Goal: Task Accomplishment & Management: Manage account settings

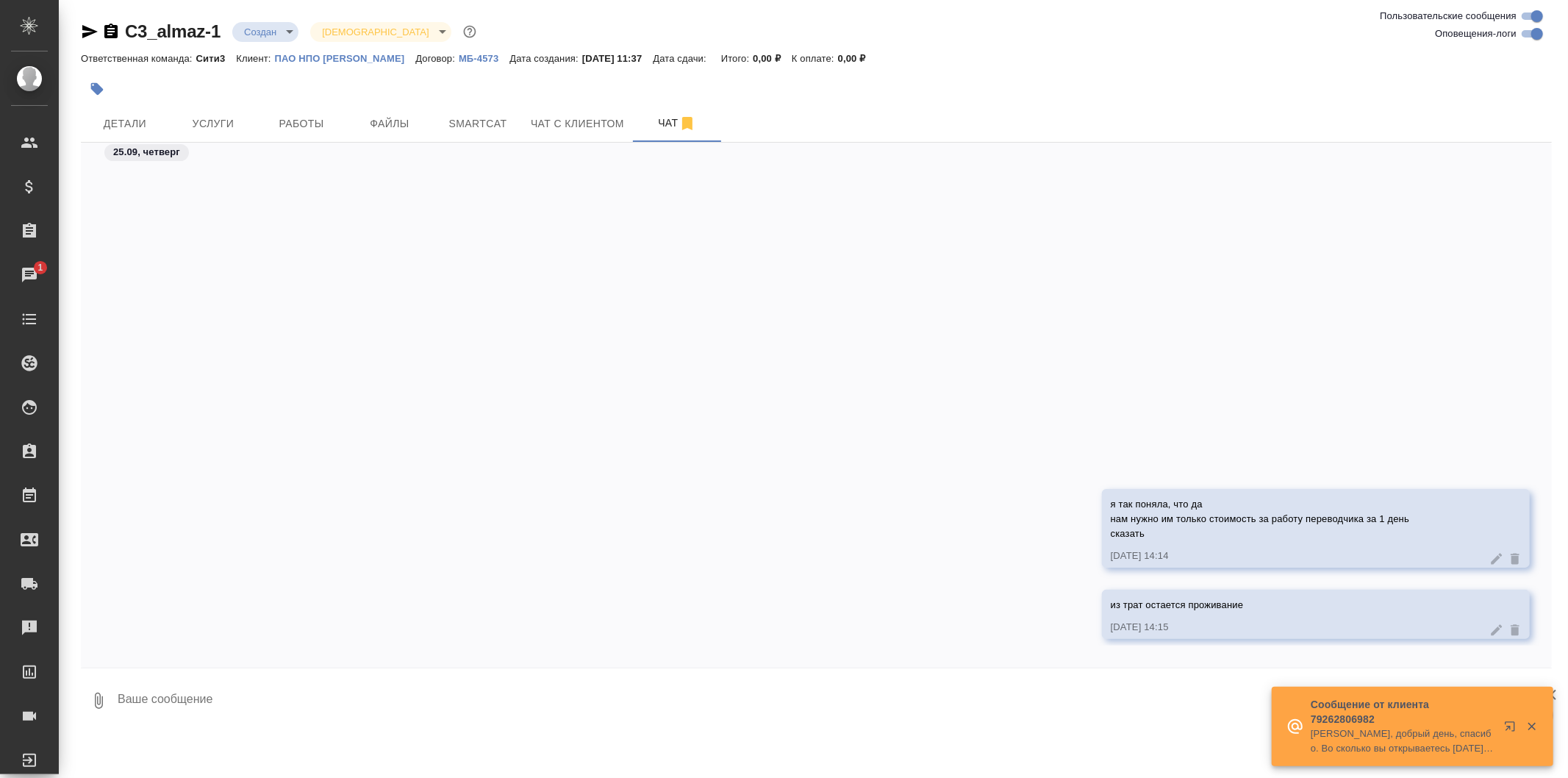
scroll to position [408, 0]
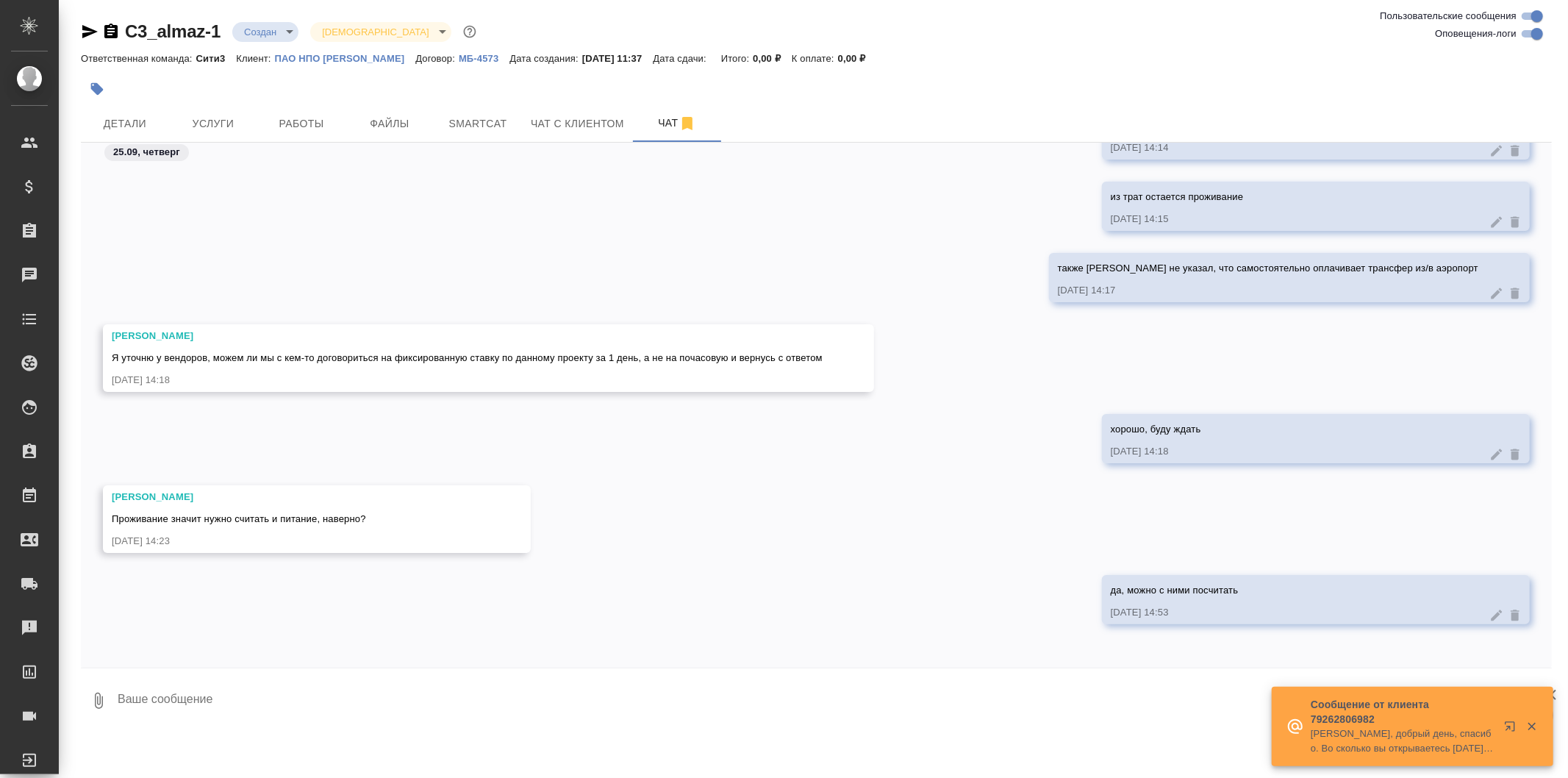
click at [1538, 730] on button "button" at bounding box center [1531, 726] width 30 height 13
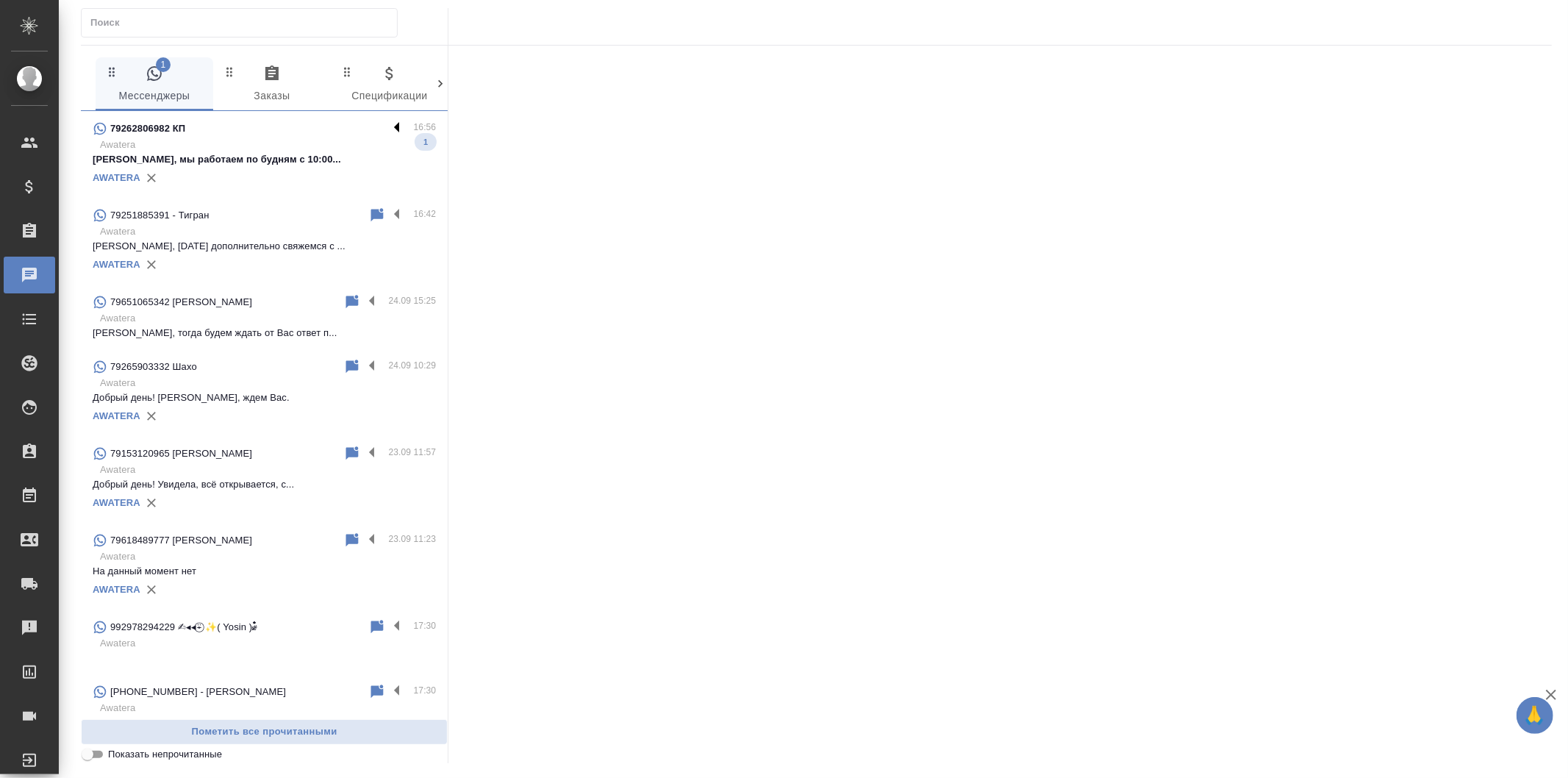
click at [388, 126] on label at bounding box center [401, 128] width 25 height 17
click at [0, 0] on input "checkbox" at bounding box center [0, 0] width 0 height 0
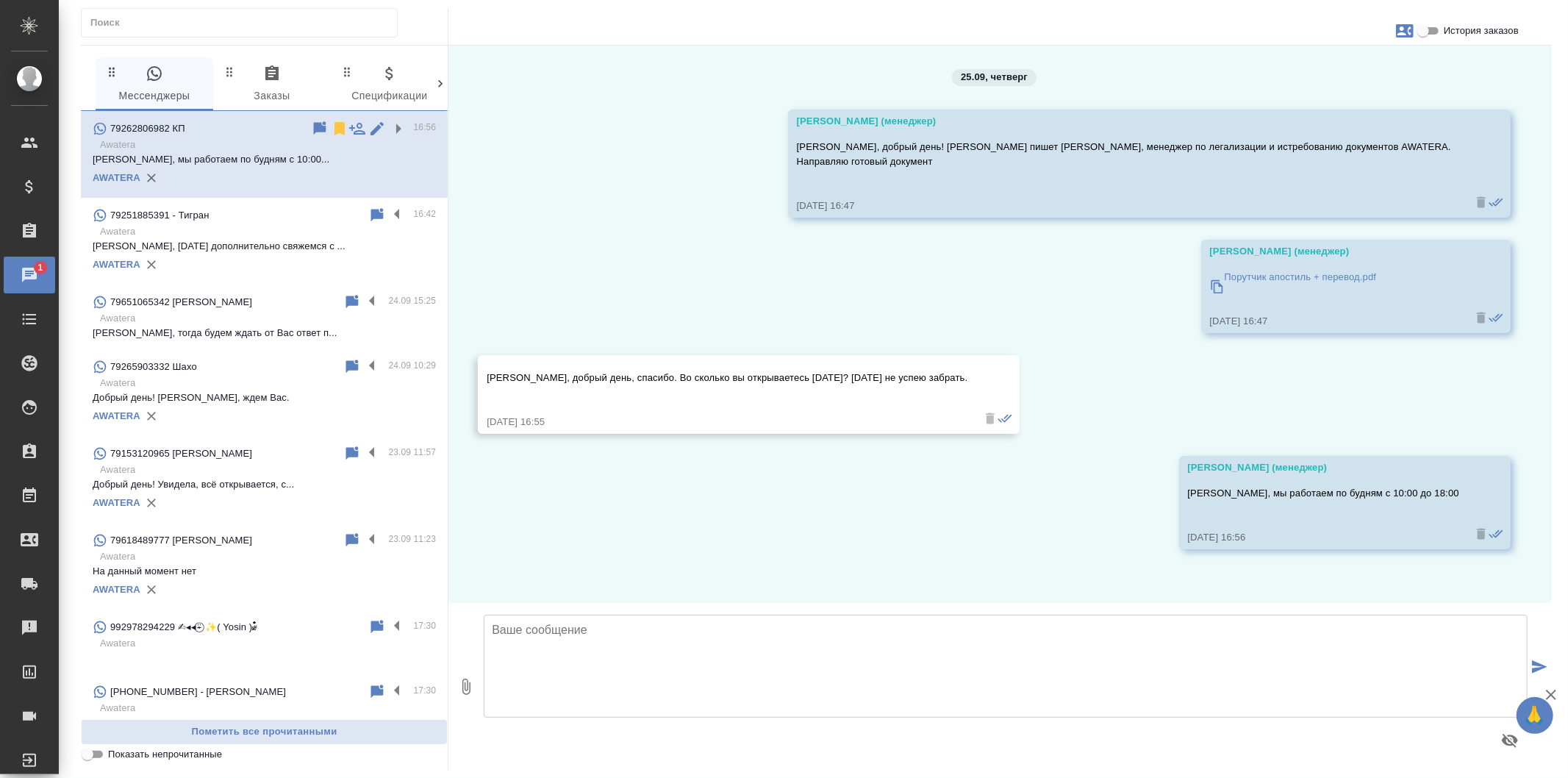
click at [335, 126] on icon at bounding box center [339, 128] width 10 height 13
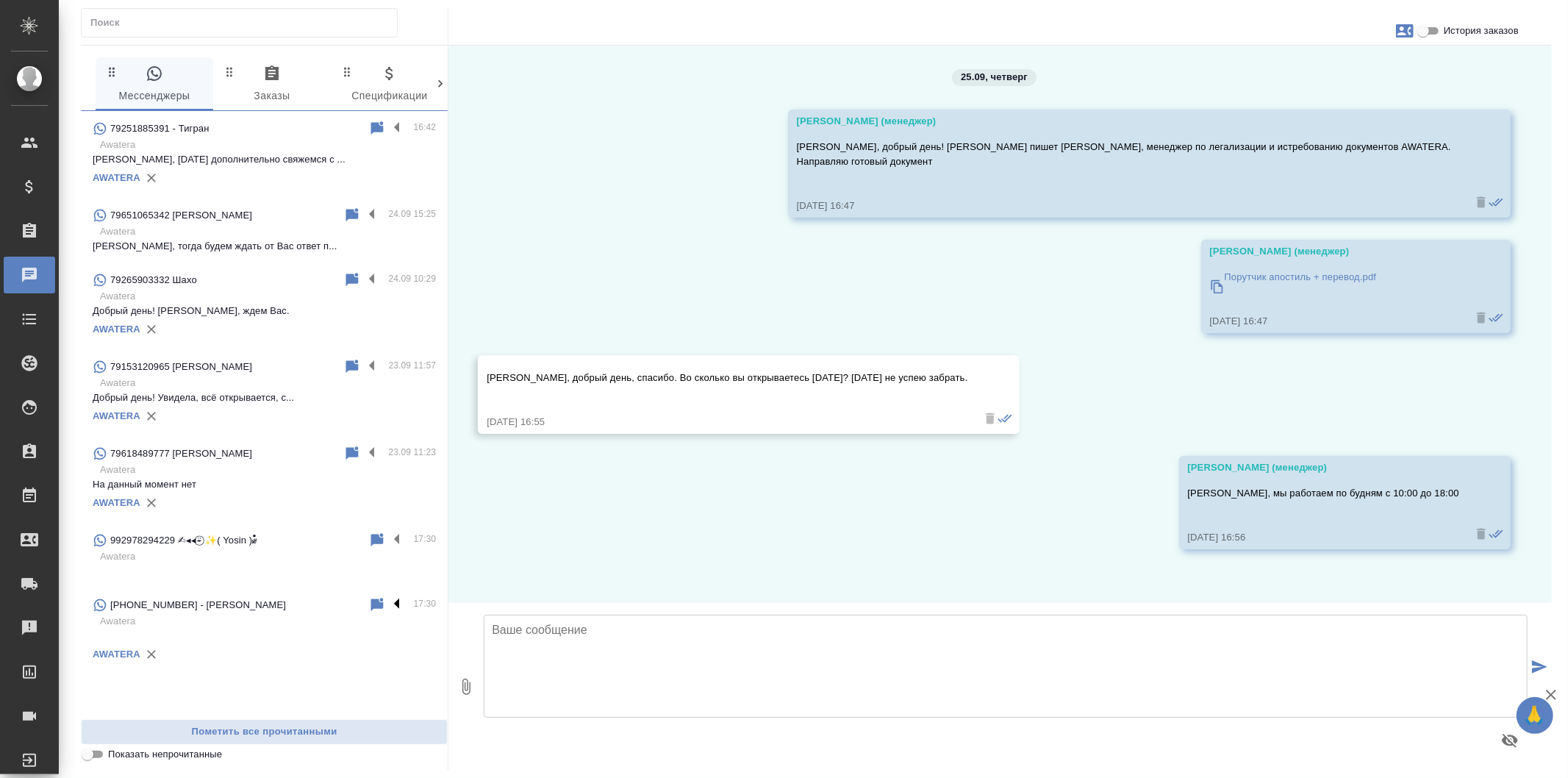
click at [397, 599] on label at bounding box center [401, 604] width 25 height 17
click at [0, 0] on input "checkbox" at bounding box center [0, 0] width 0 height 0
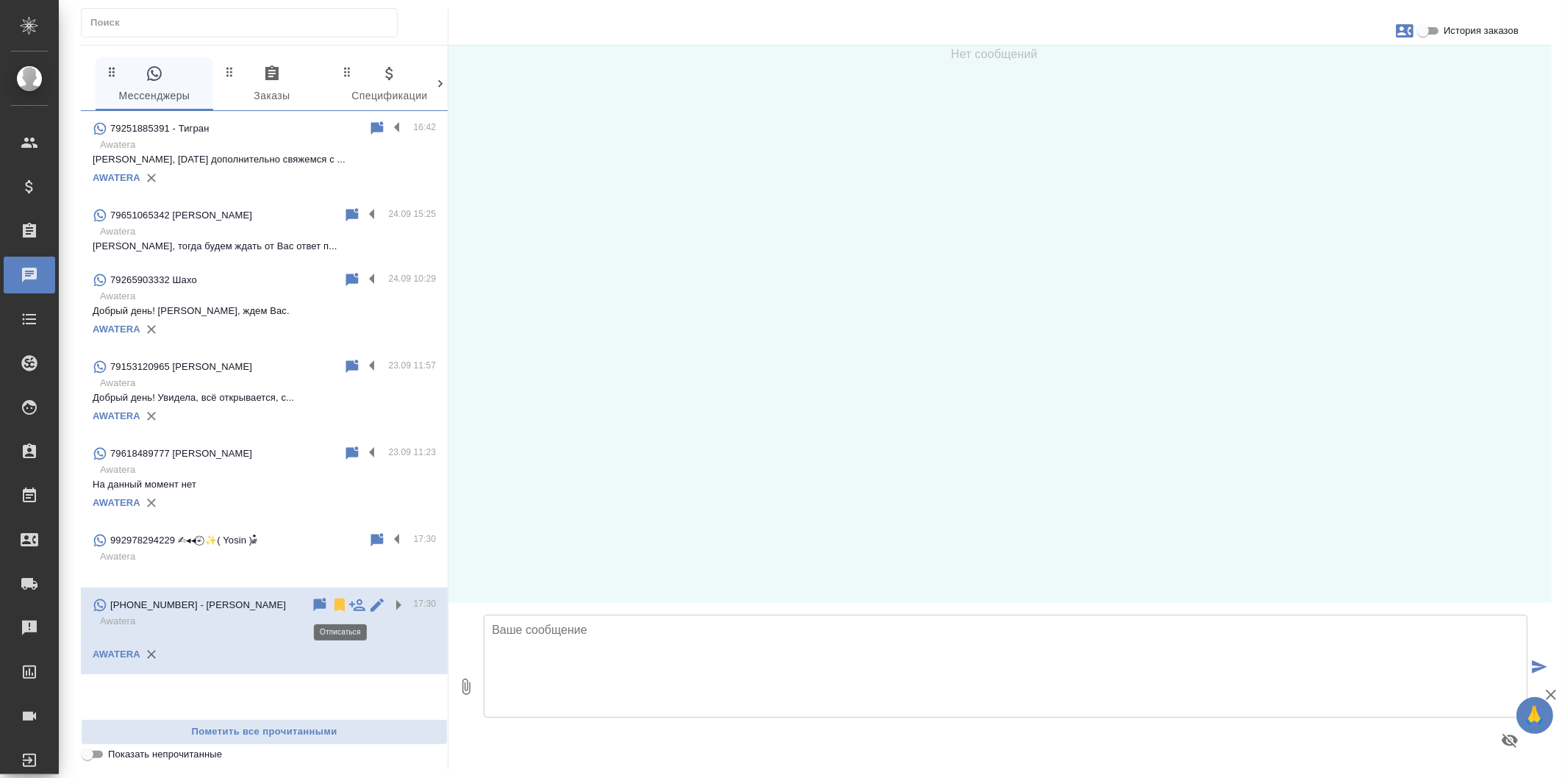
click at [343, 607] on icon at bounding box center [339, 605] width 10 height 13
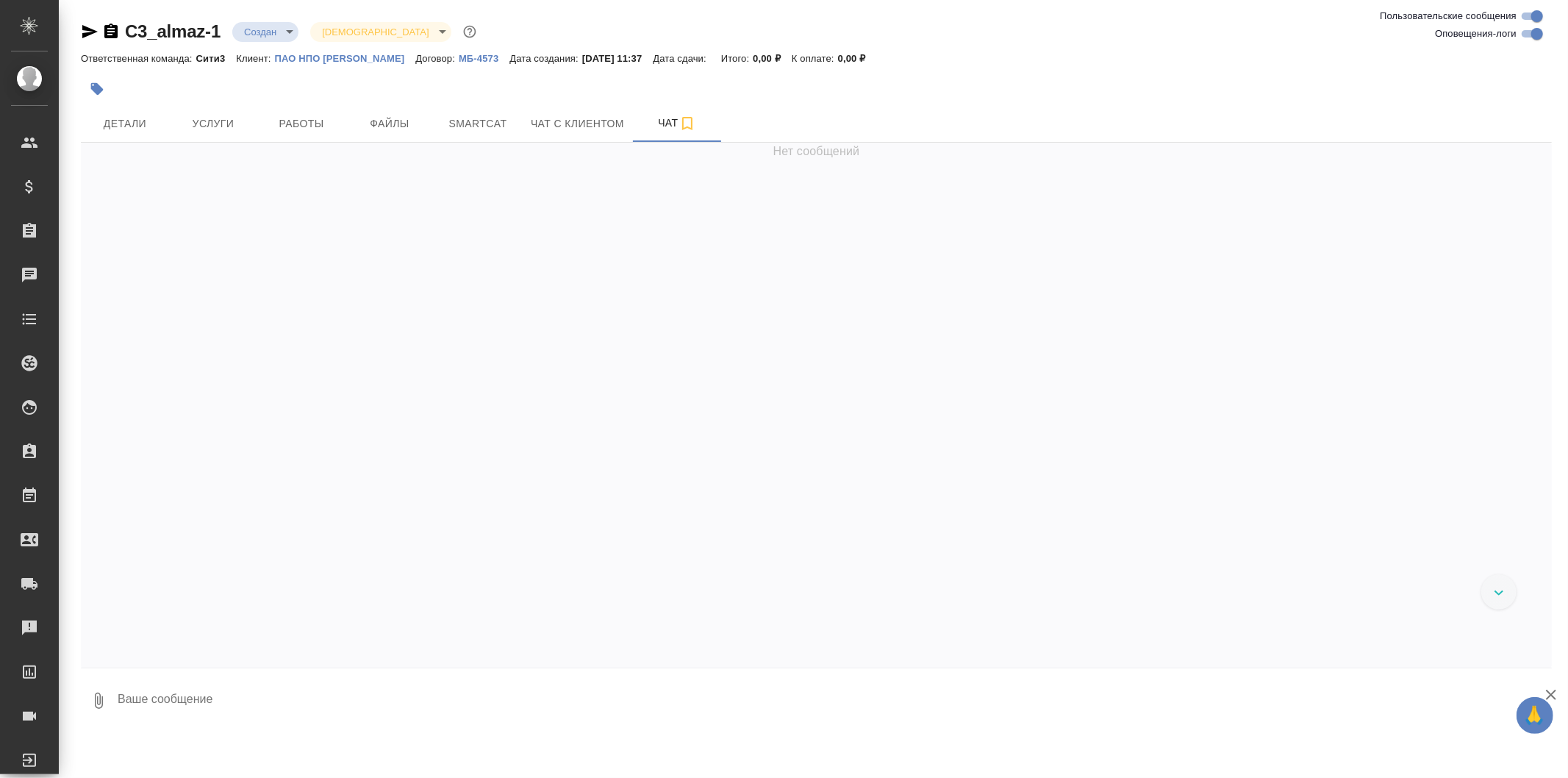
scroll to position [408, 0]
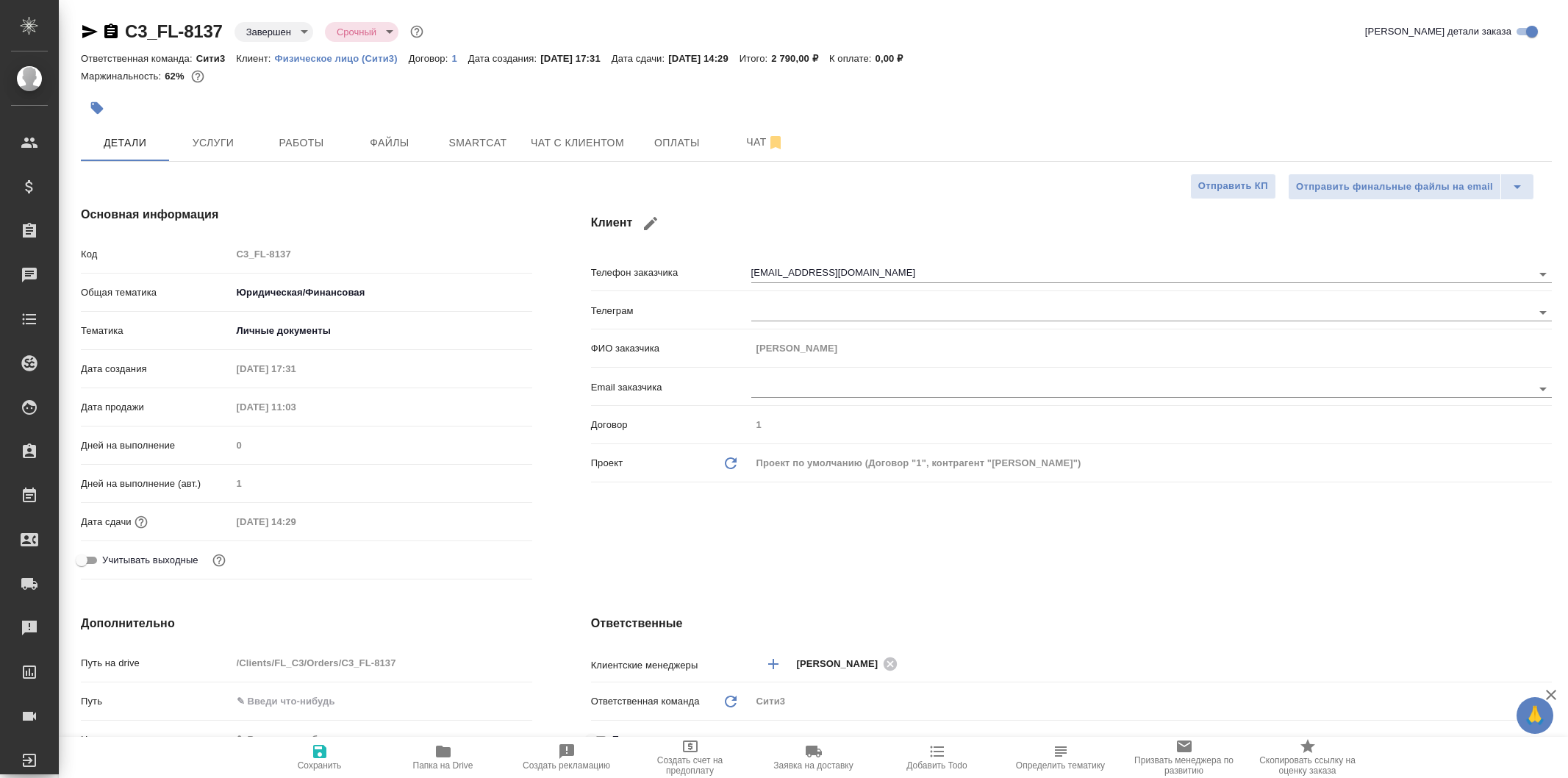
select select "RU"
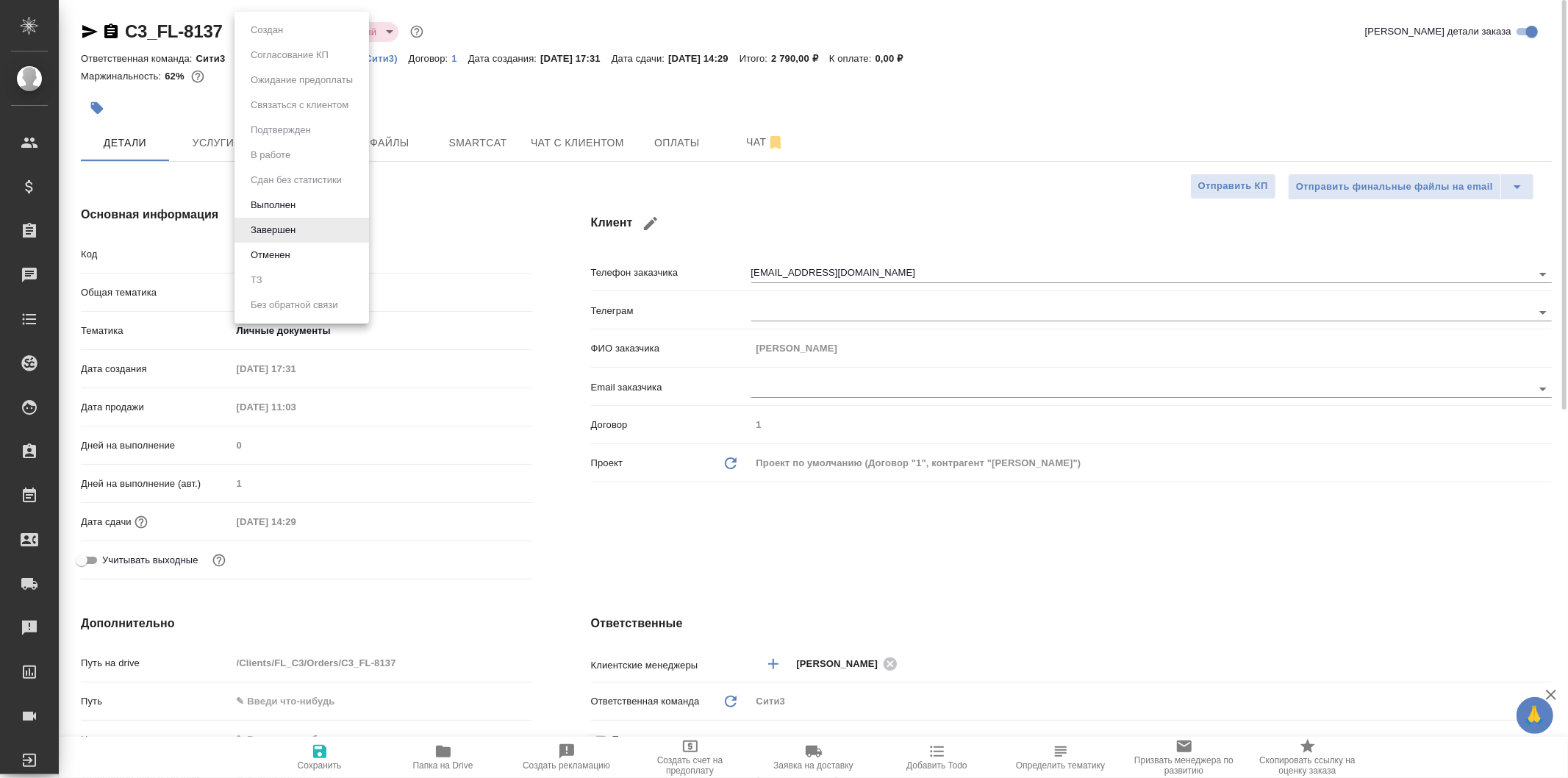
click at [294, 30] on body "🙏 .cls-1 fill:#fff; AWATERA Galisheva Mariya Клиенты Спецификации Заказы 0 Чаты…" at bounding box center [784, 389] width 1568 height 778
click at [535, 203] on div at bounding box center [784, 389] width 1568 height 778
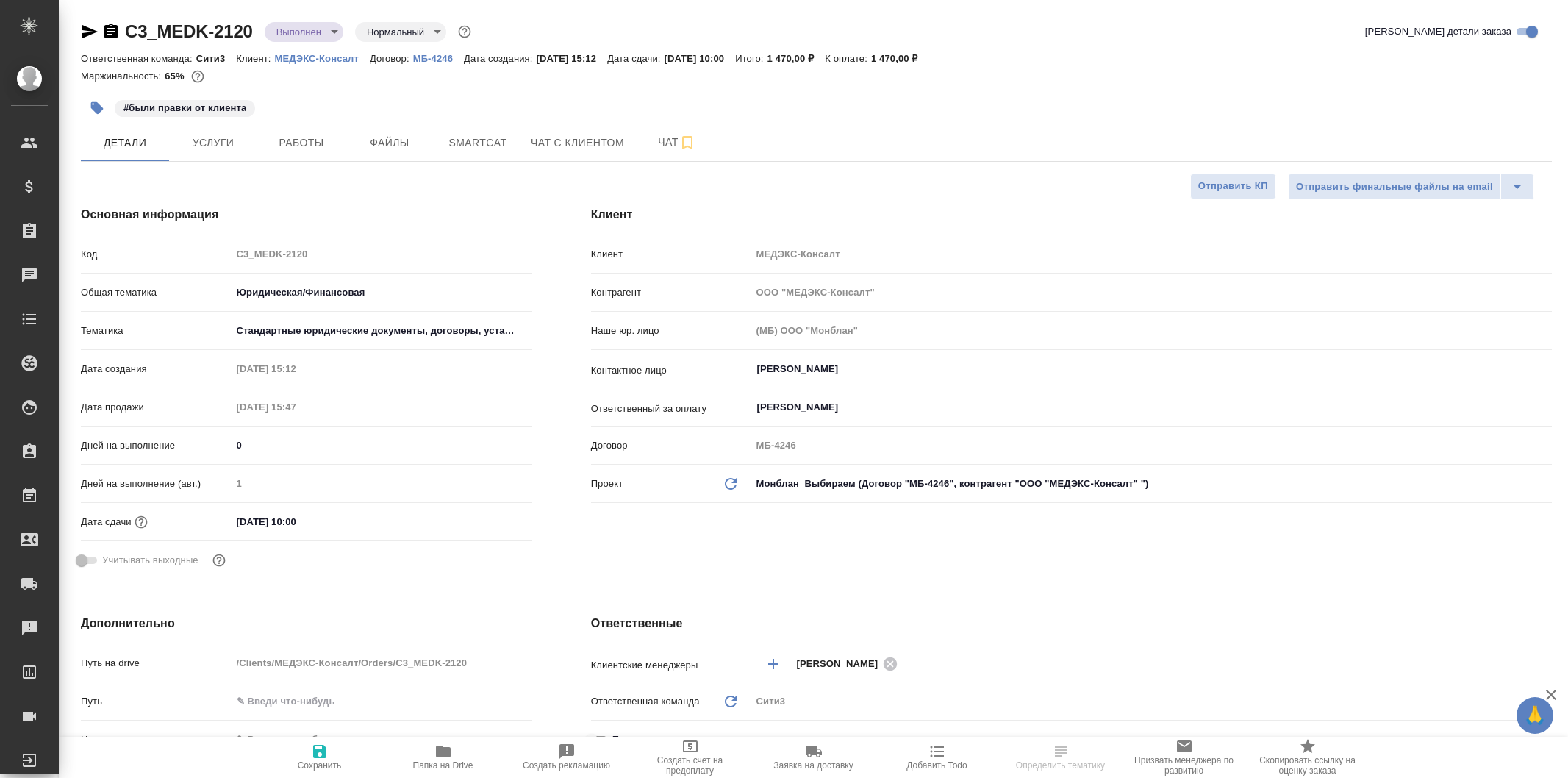
select select "RU"
click at [413, 145] on span "Файлы" at bounding box center [389, 142] width 71 height 19
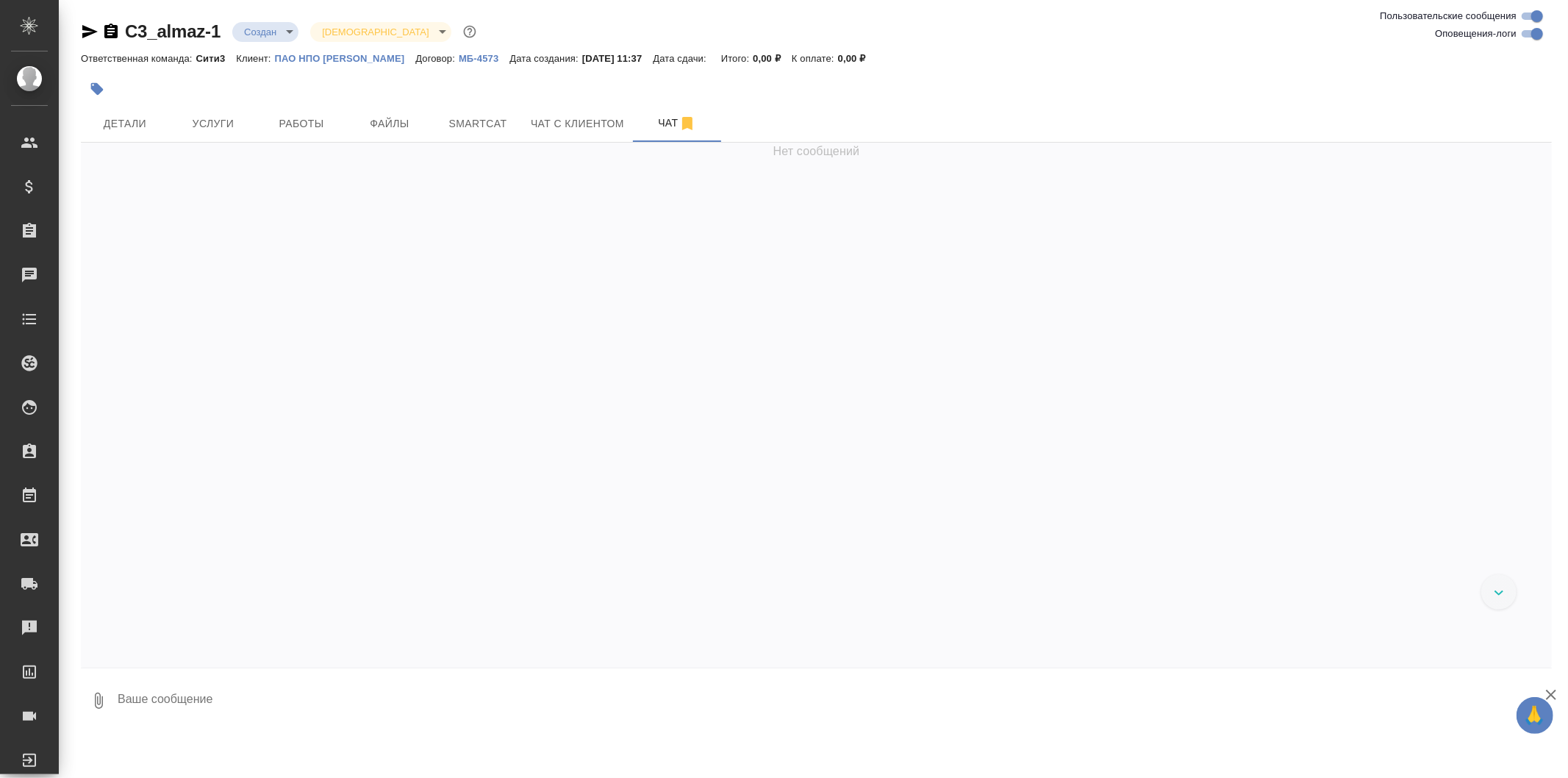
scroll to position [408, 0]
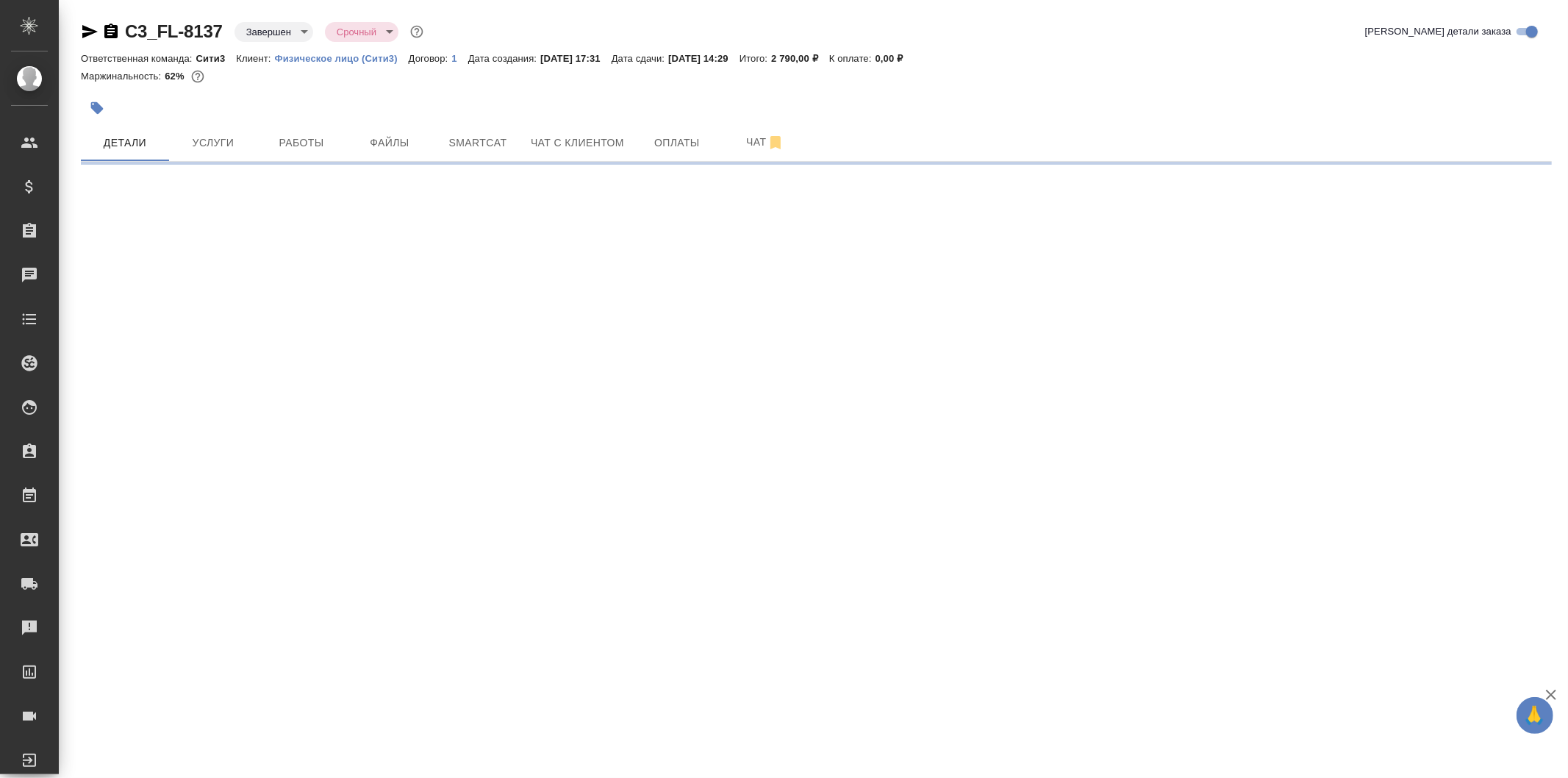
select select "RU"
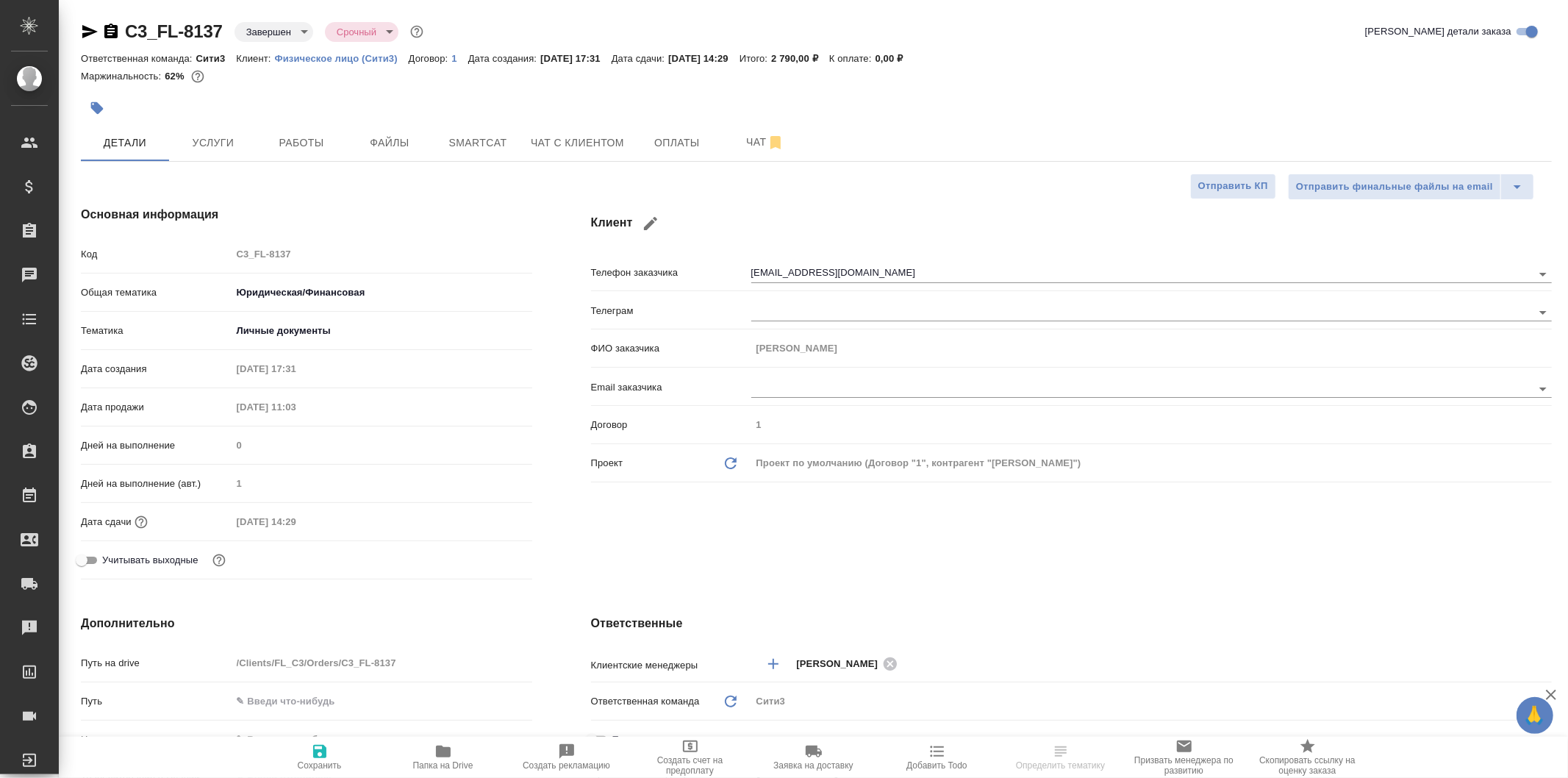
type textarea "x"
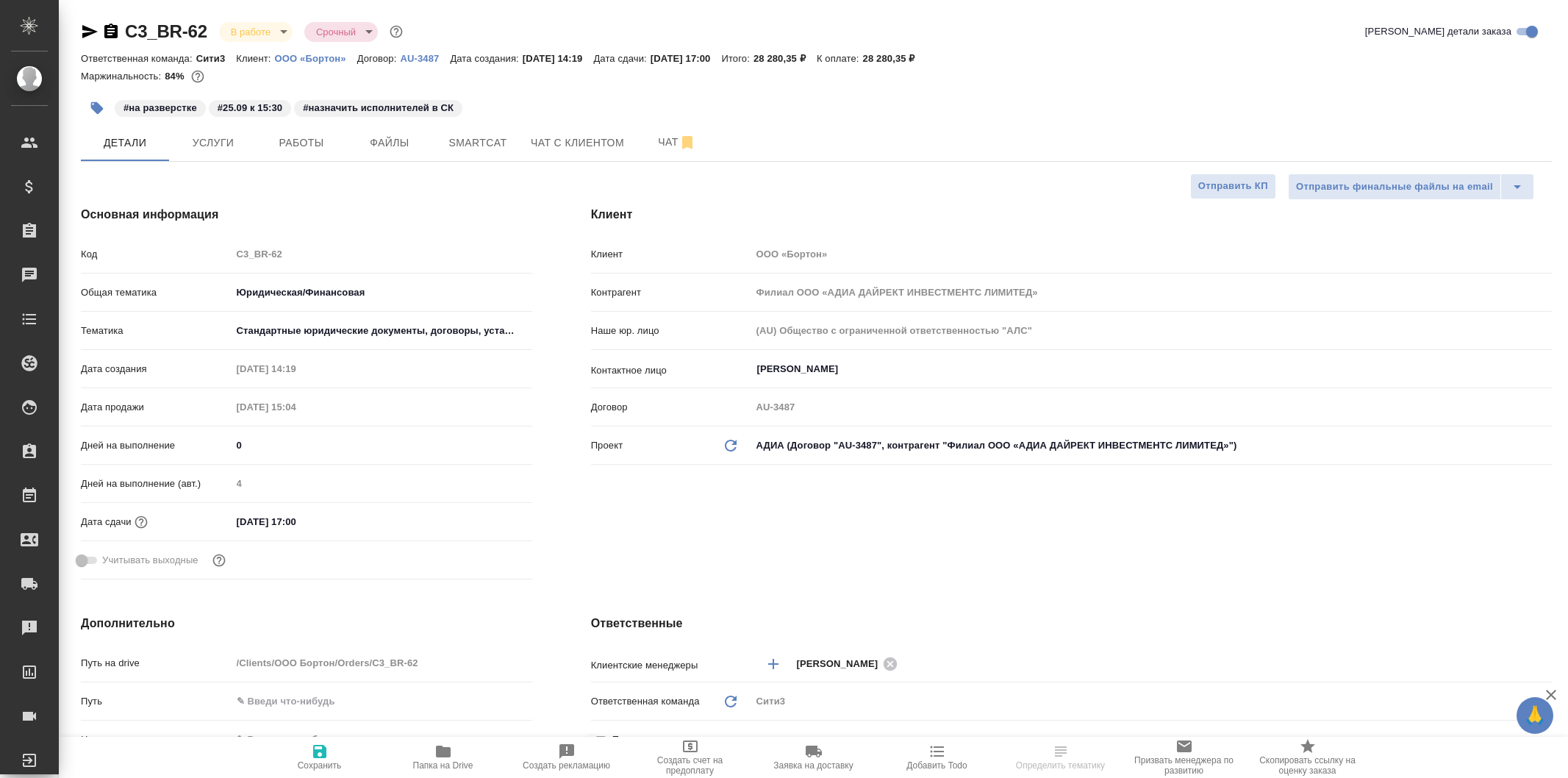
select select "RU"
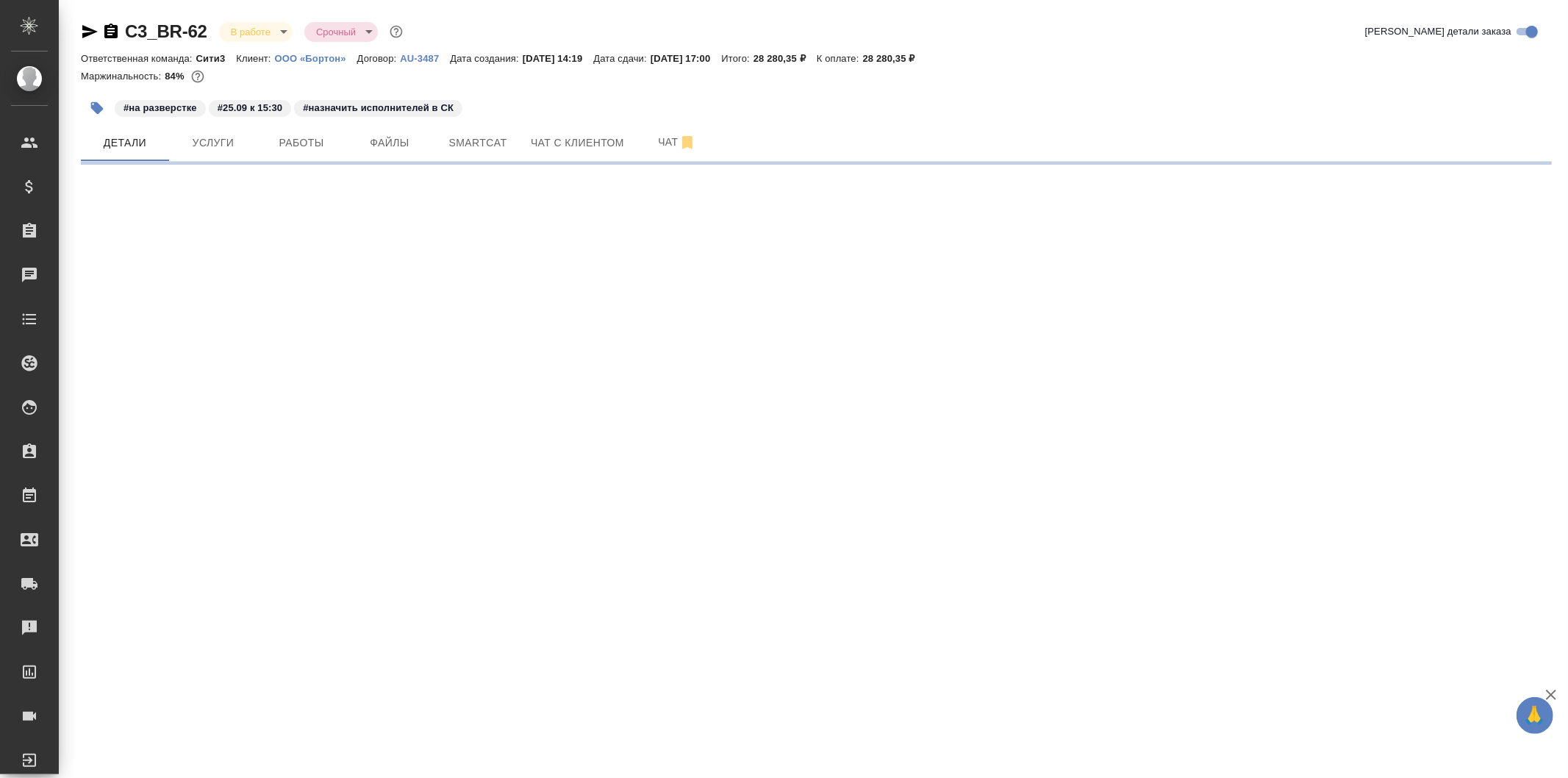
select select "RU"
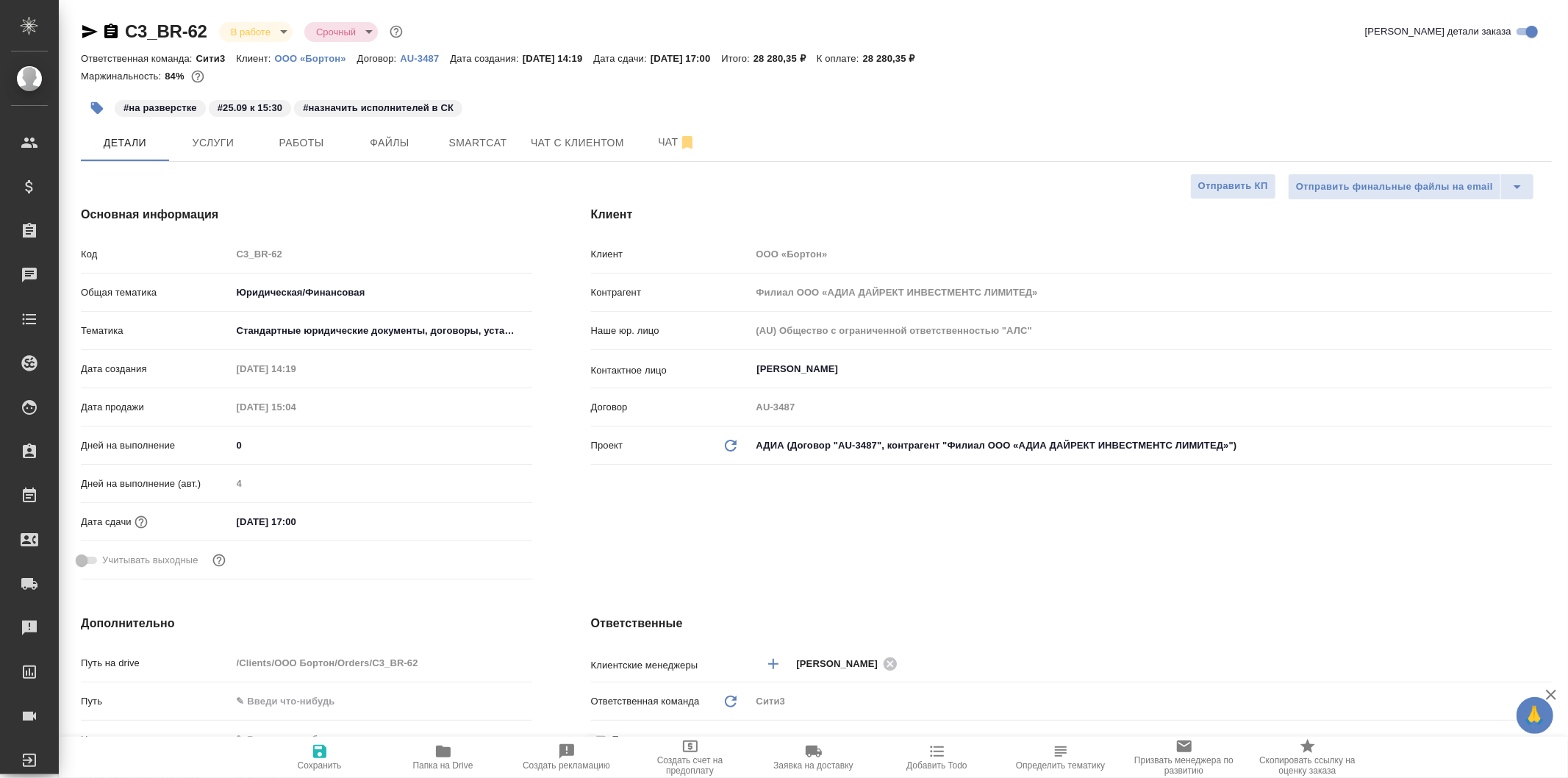
type textarea "x"
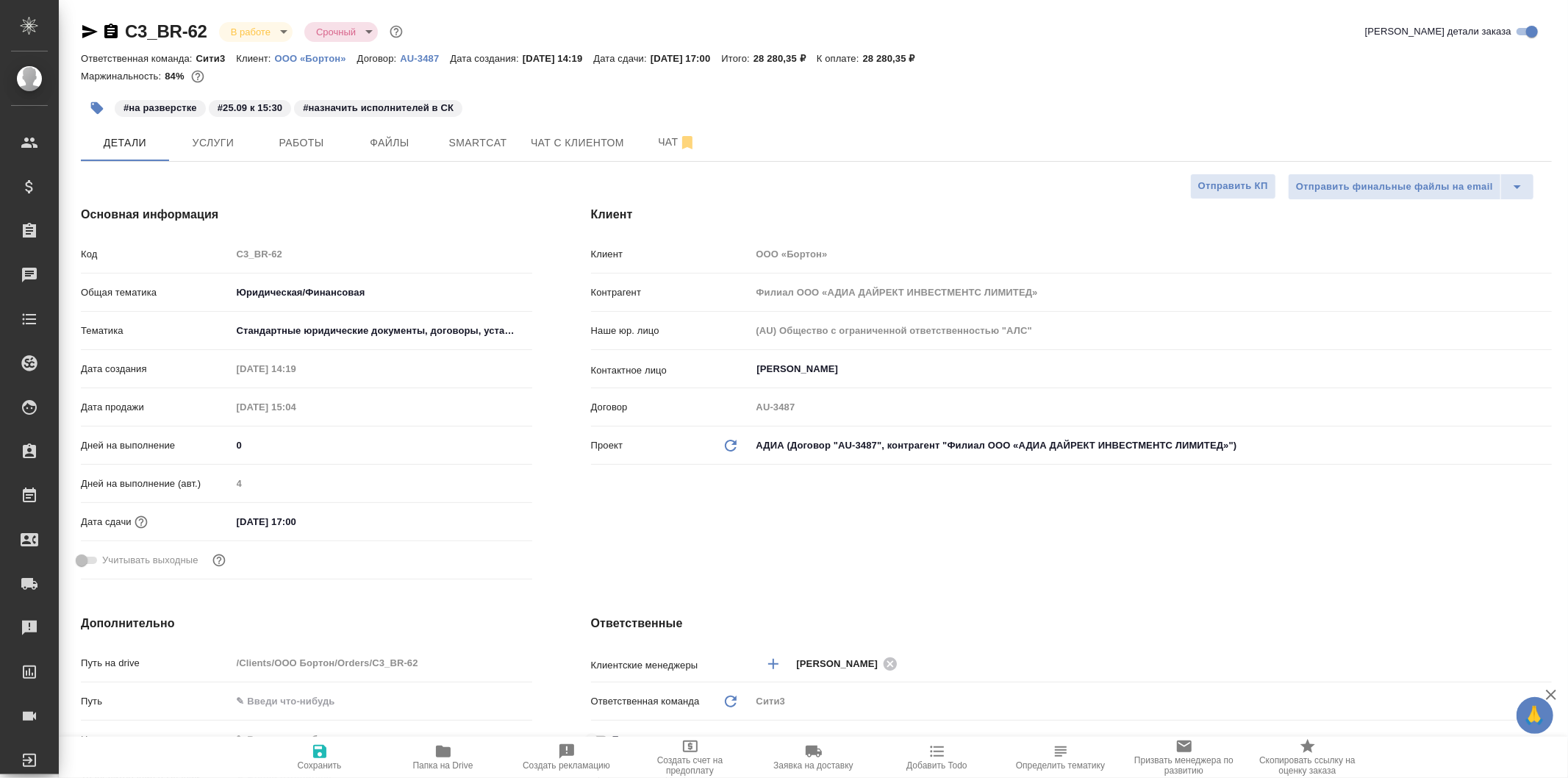
type textarea "x"
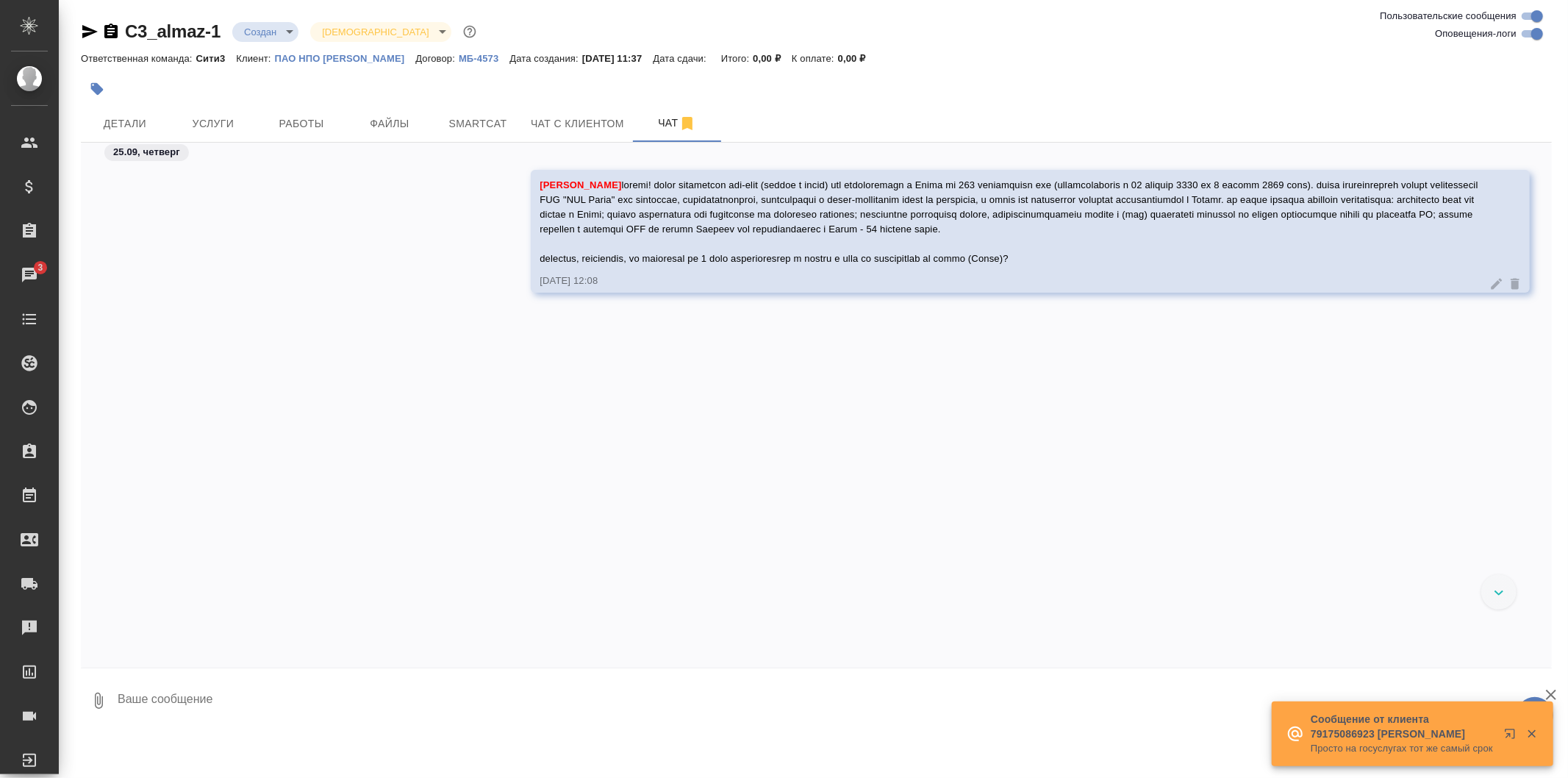
scroll to position [408, 0]
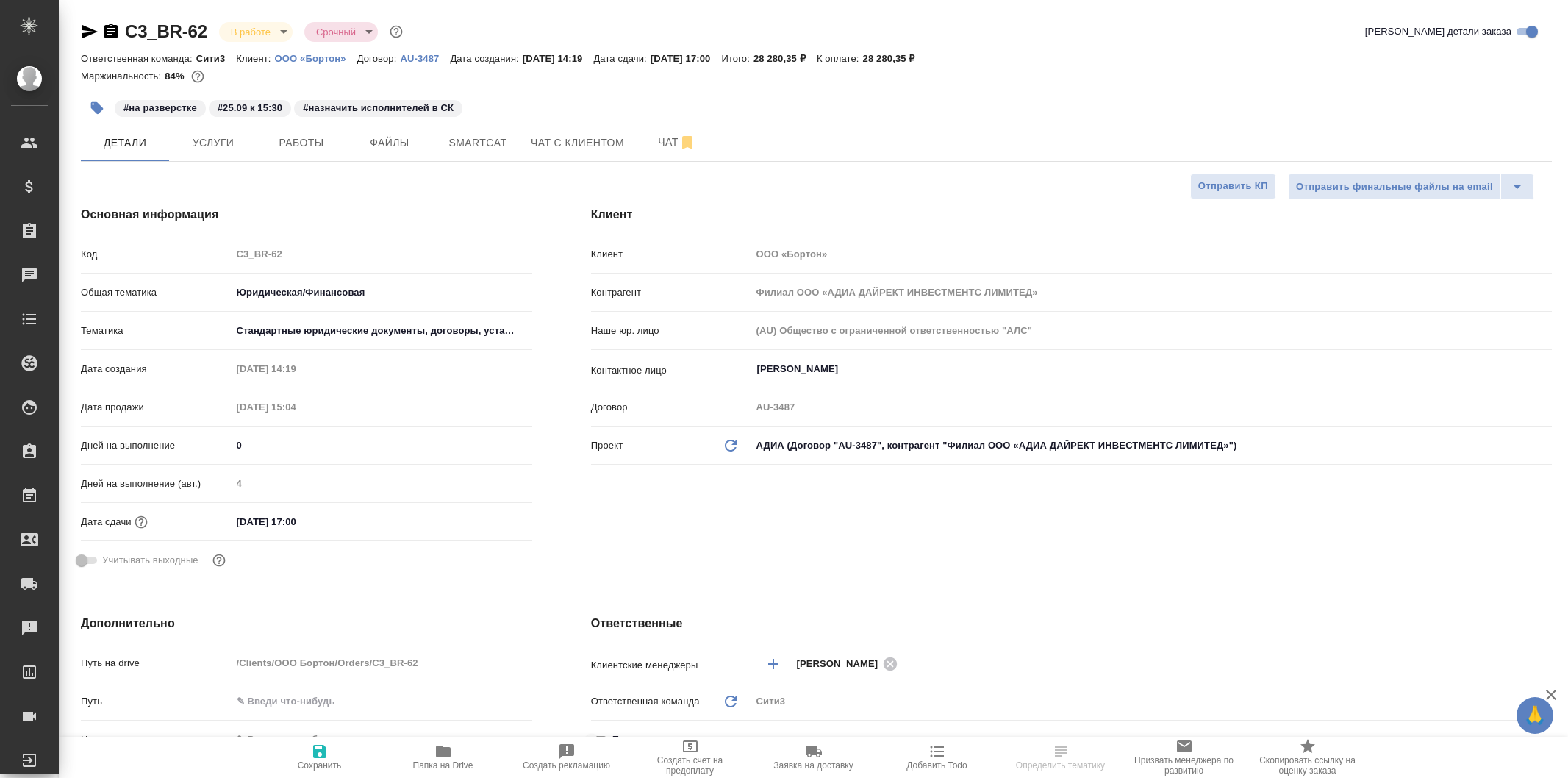
select select "RU"
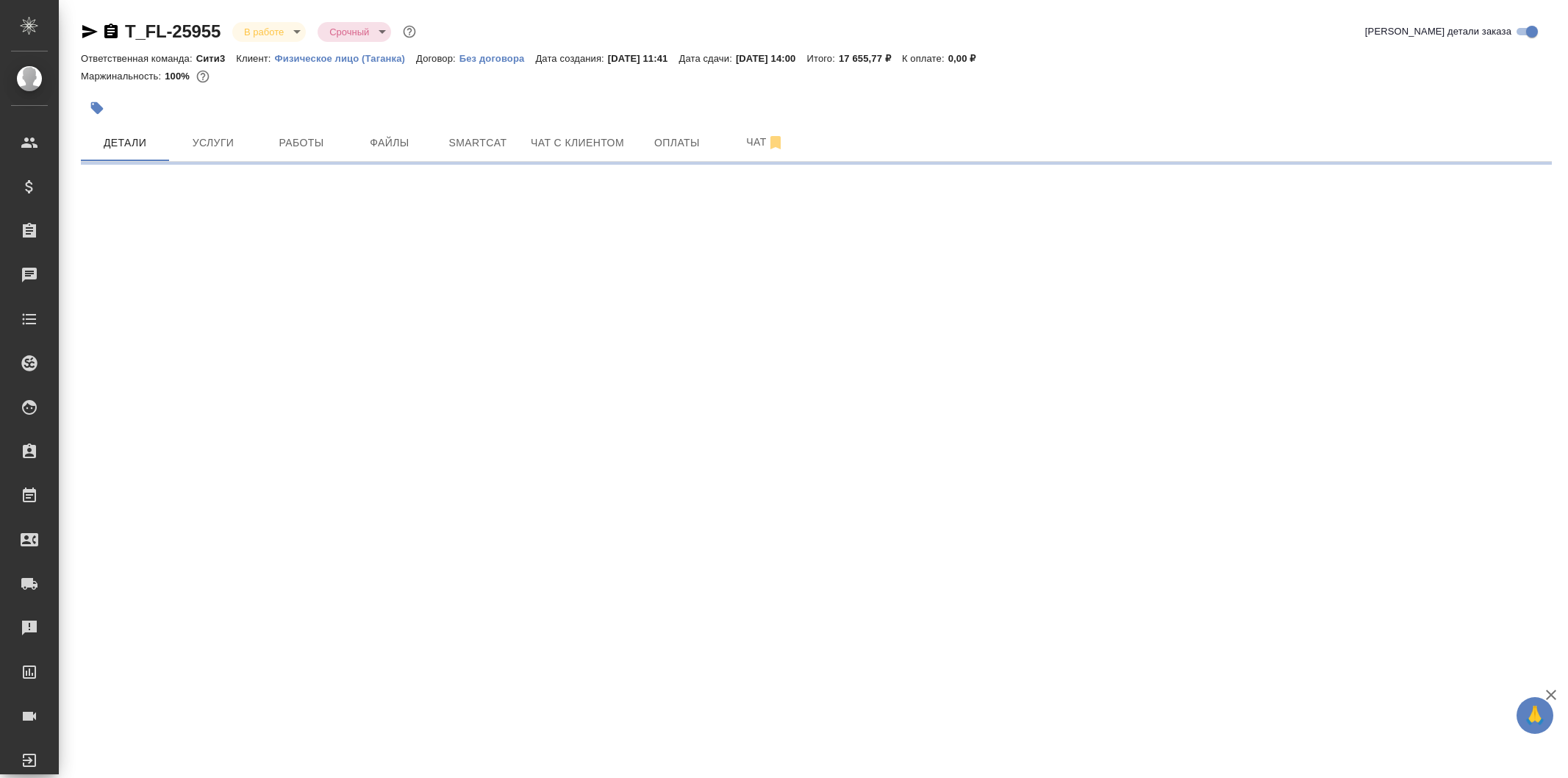
select select "RU"
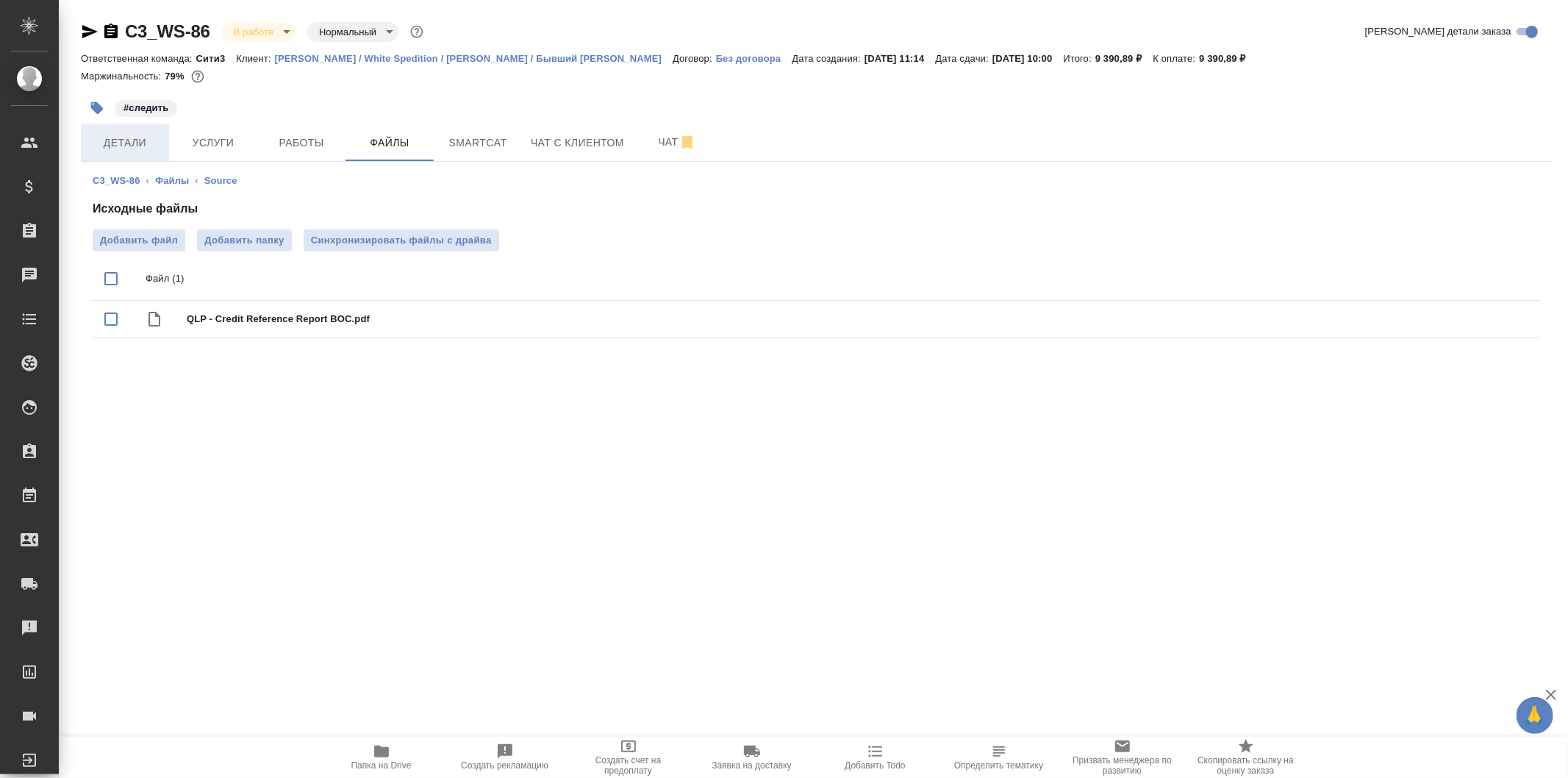
click at [130, 142] on span "Детали" at bounding box center [124, 142] width 71 height 19
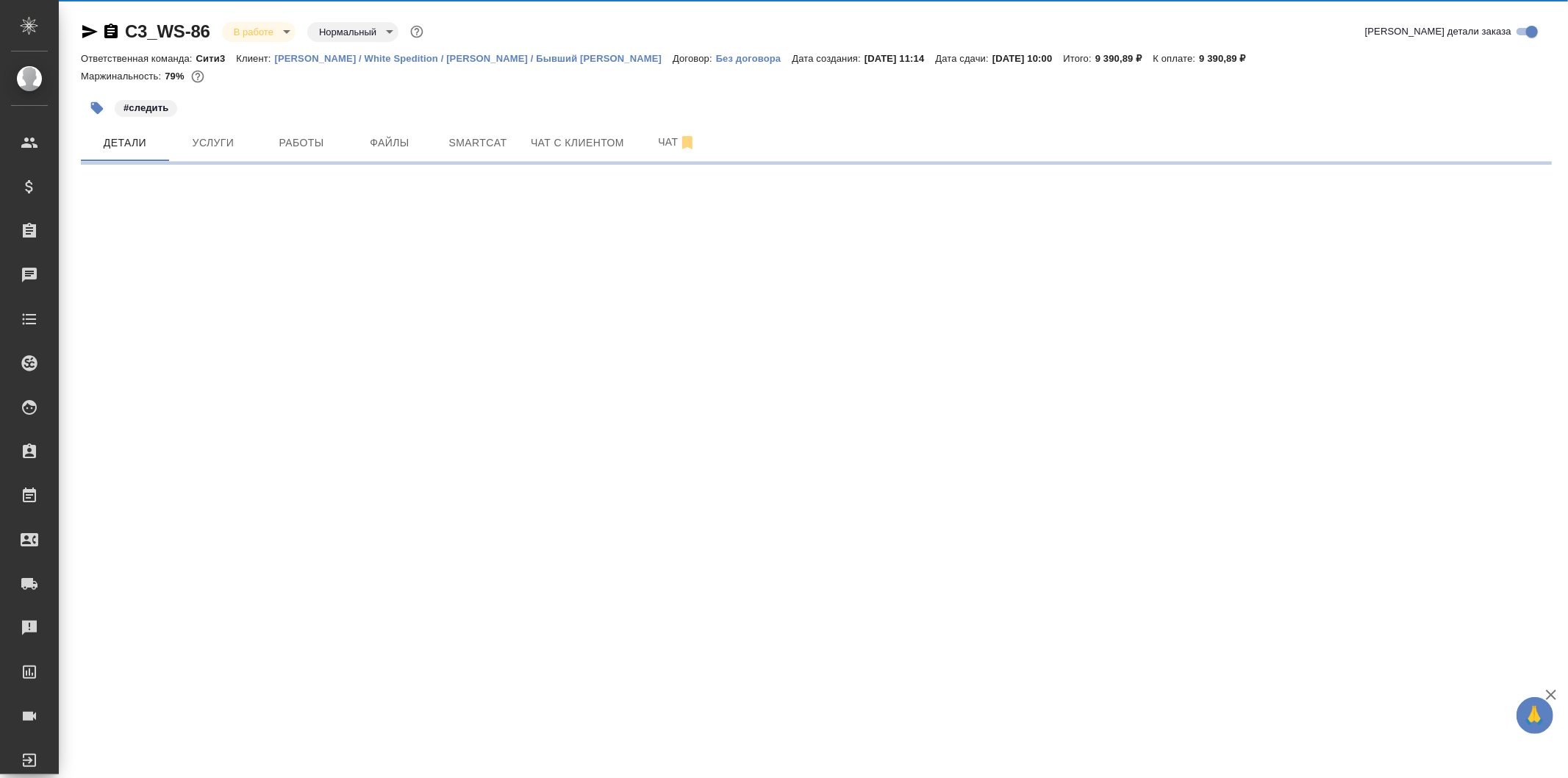
select select "RU"
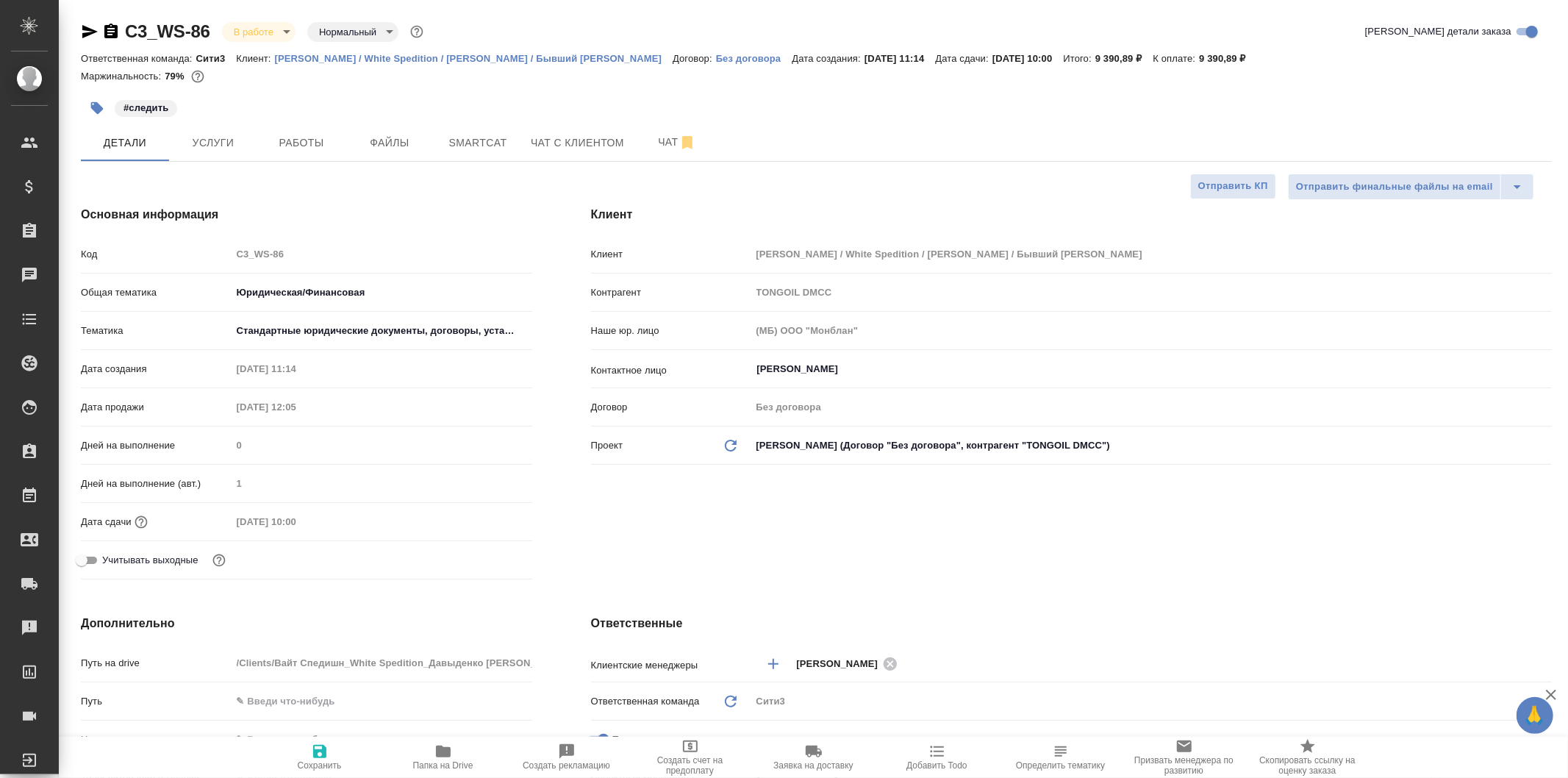
type textarea "x"
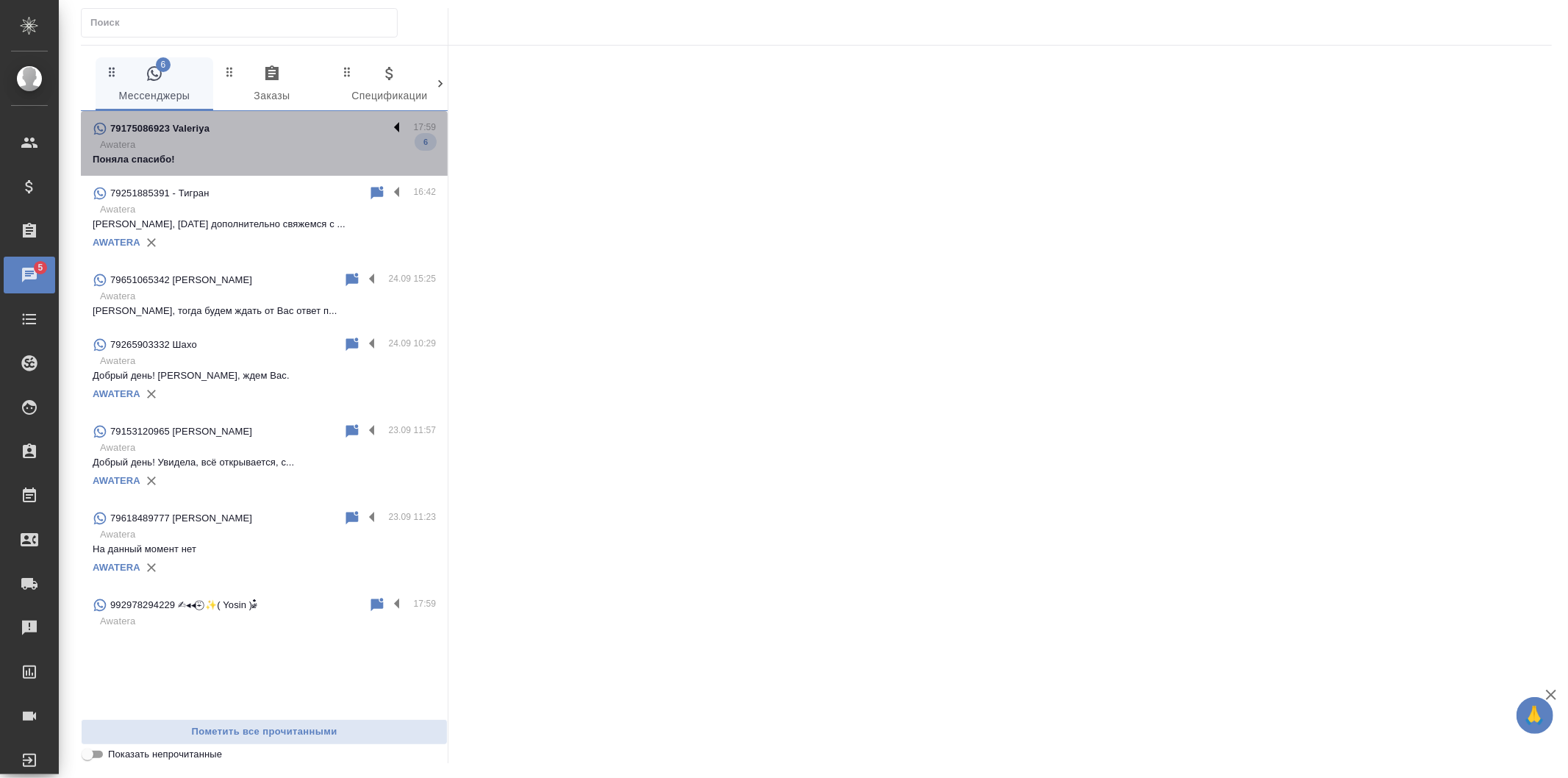
click at [390, 125] on label at bounding box center [401, 128] width 25 height 17
click at [0, 0] on input "checkbox" at bounding box center [0, 0] width 0 height 0
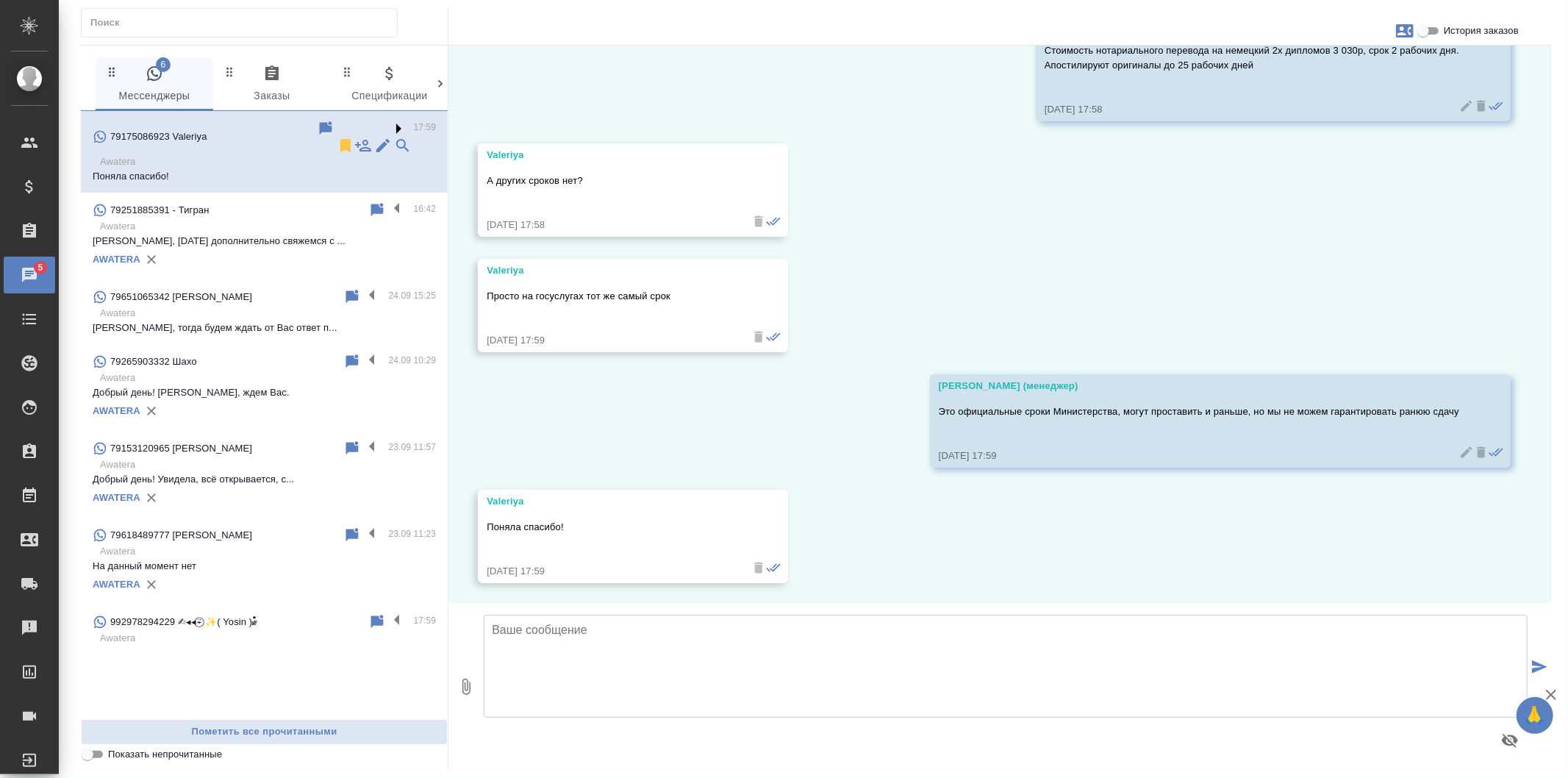
scroll to position [1094, 0]
click at [340, 139] on icon at bounding box center [345, 145] width 10 height 13
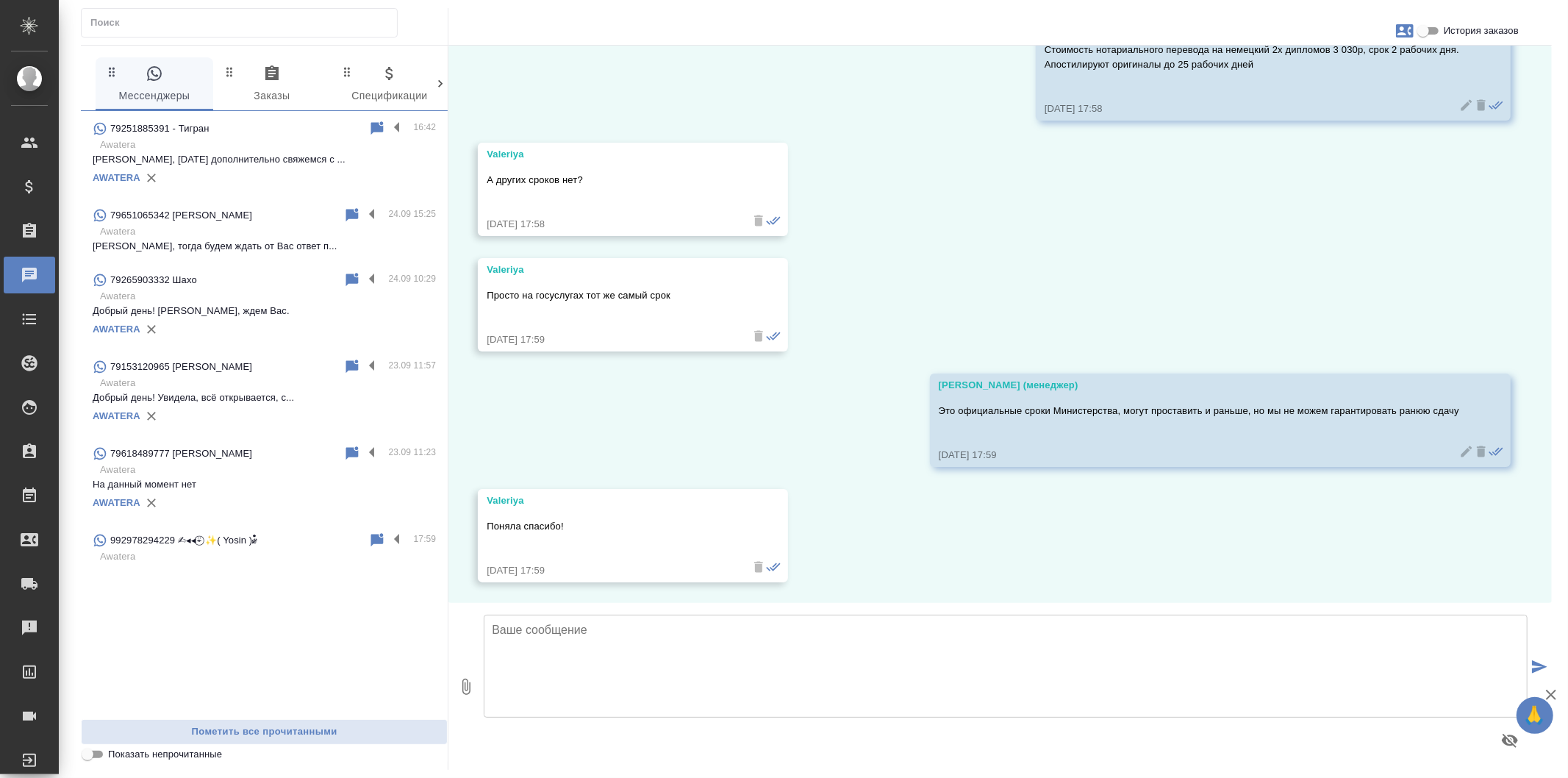
click at [309, 72] on span "0 Заказы" at bounding box center [272, 84] width 100 height 40
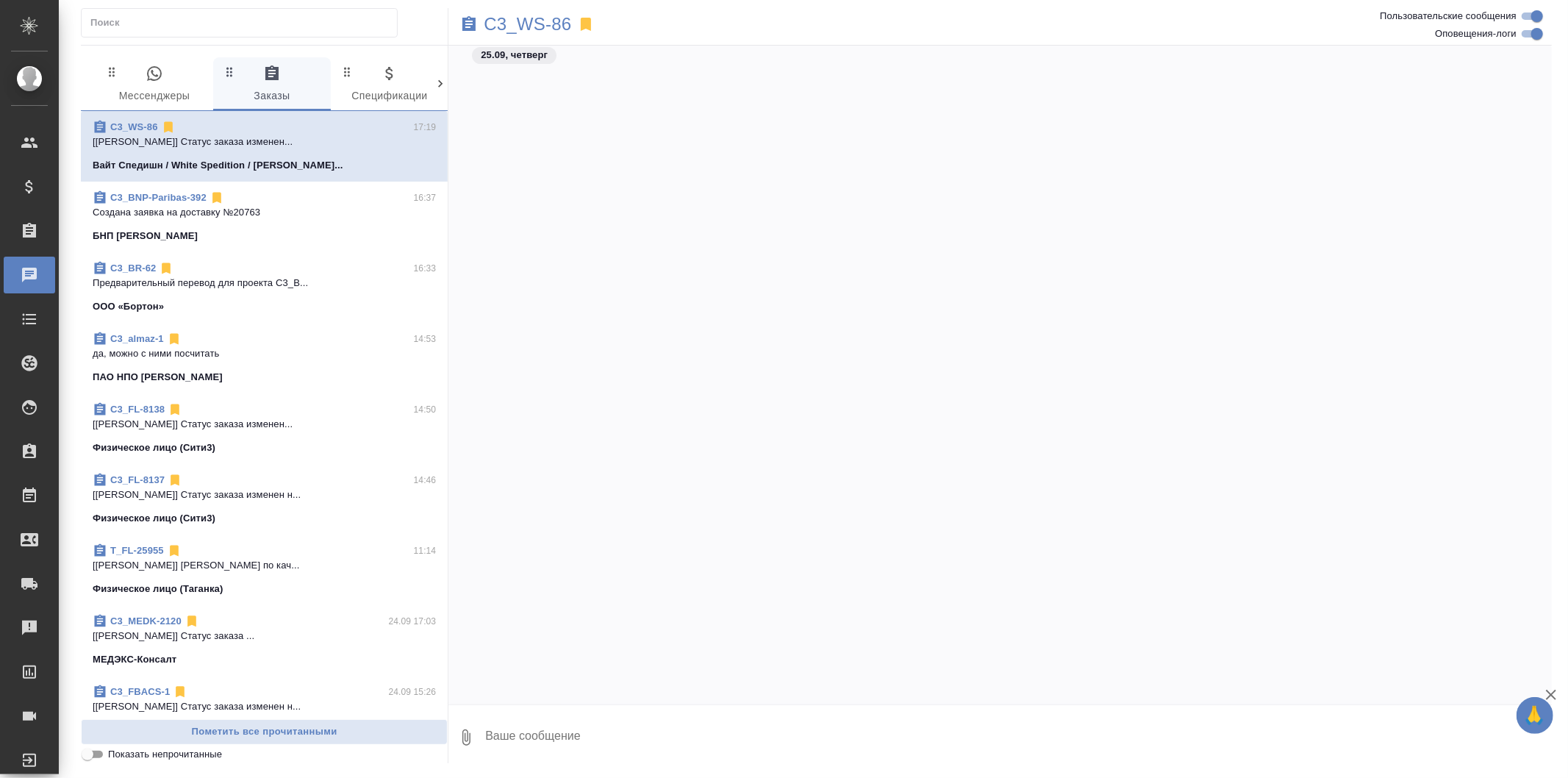
scroll to position [3725, 0]
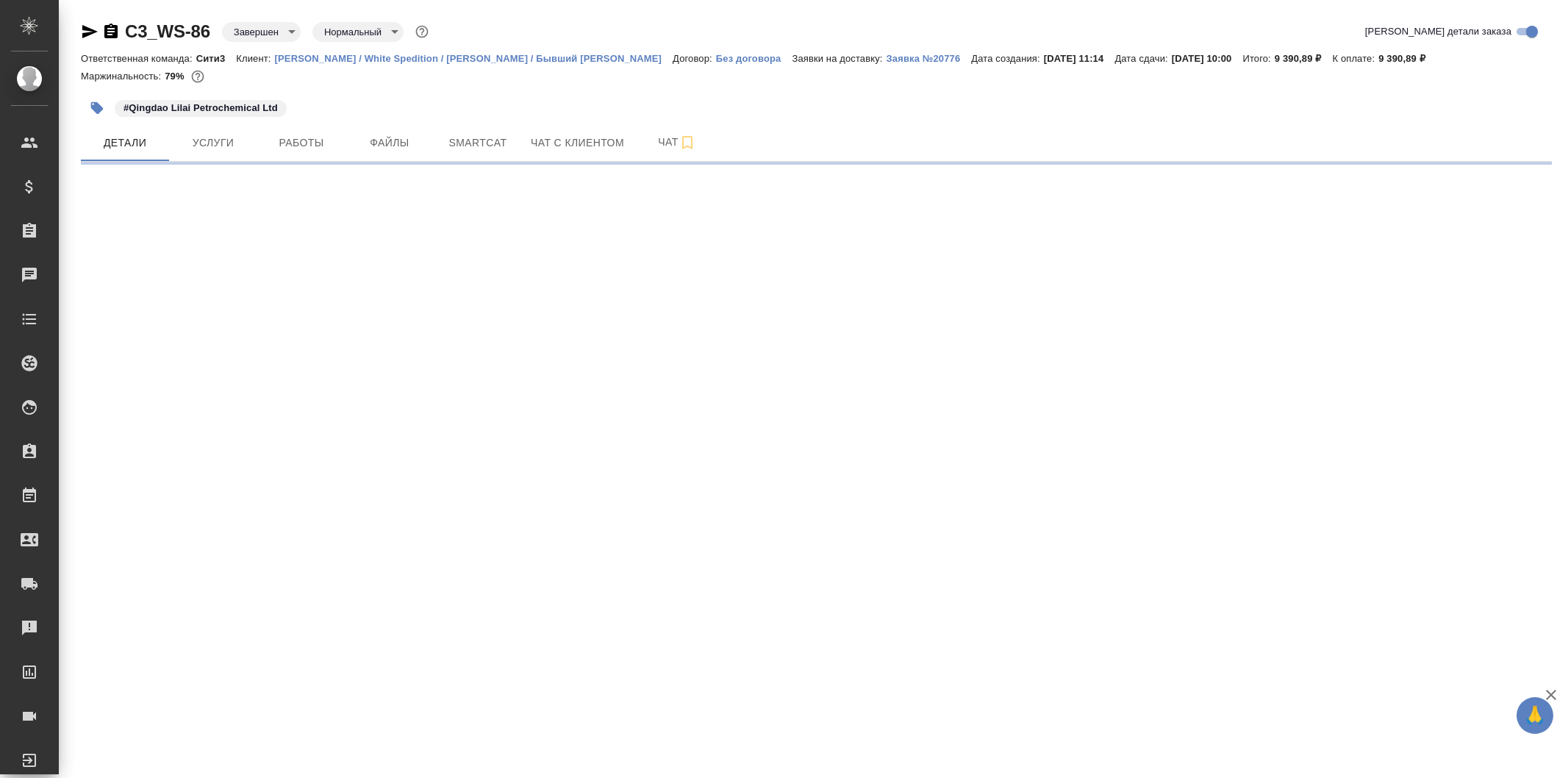
select select "RU"
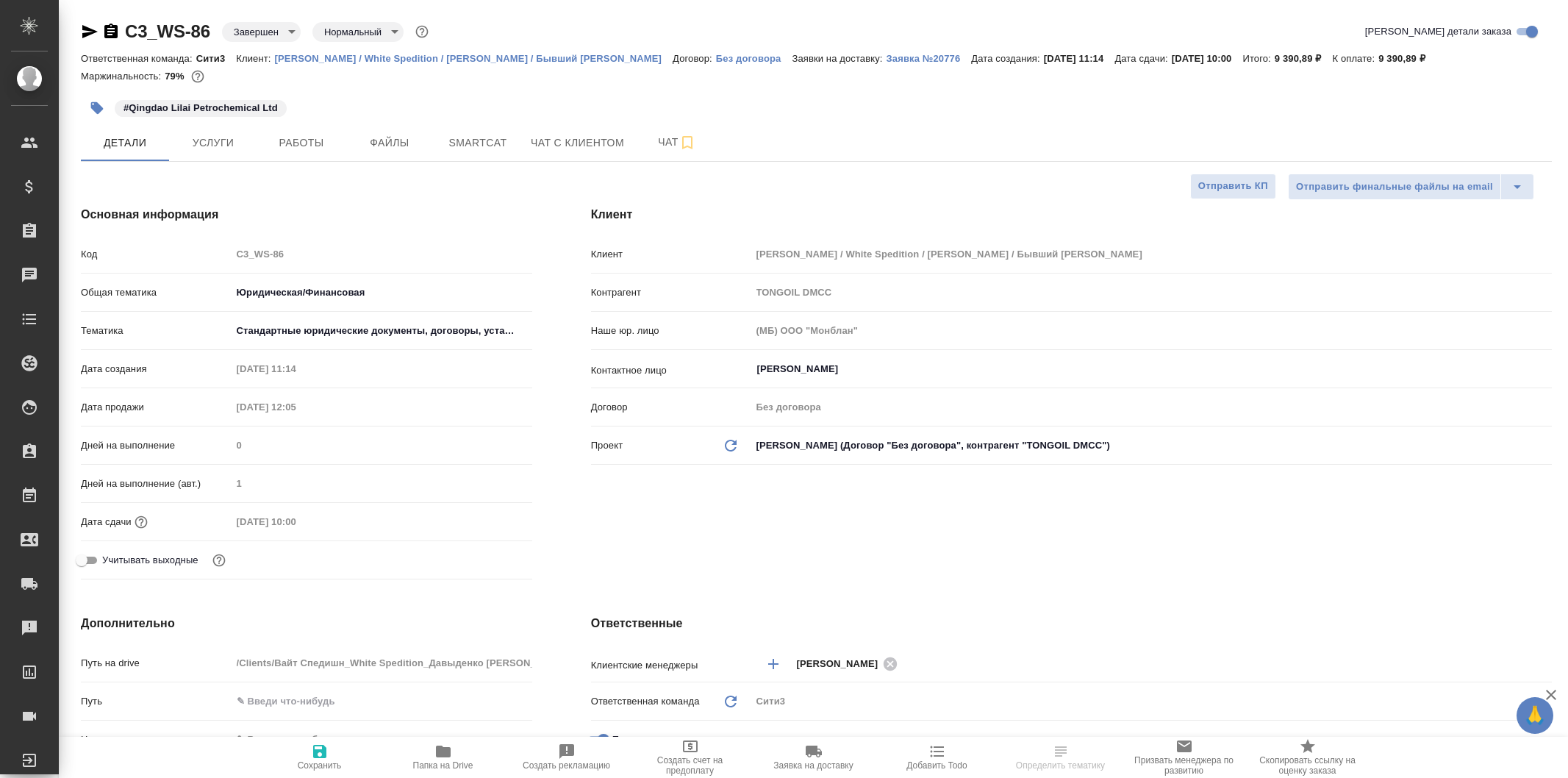
type textarea "x"
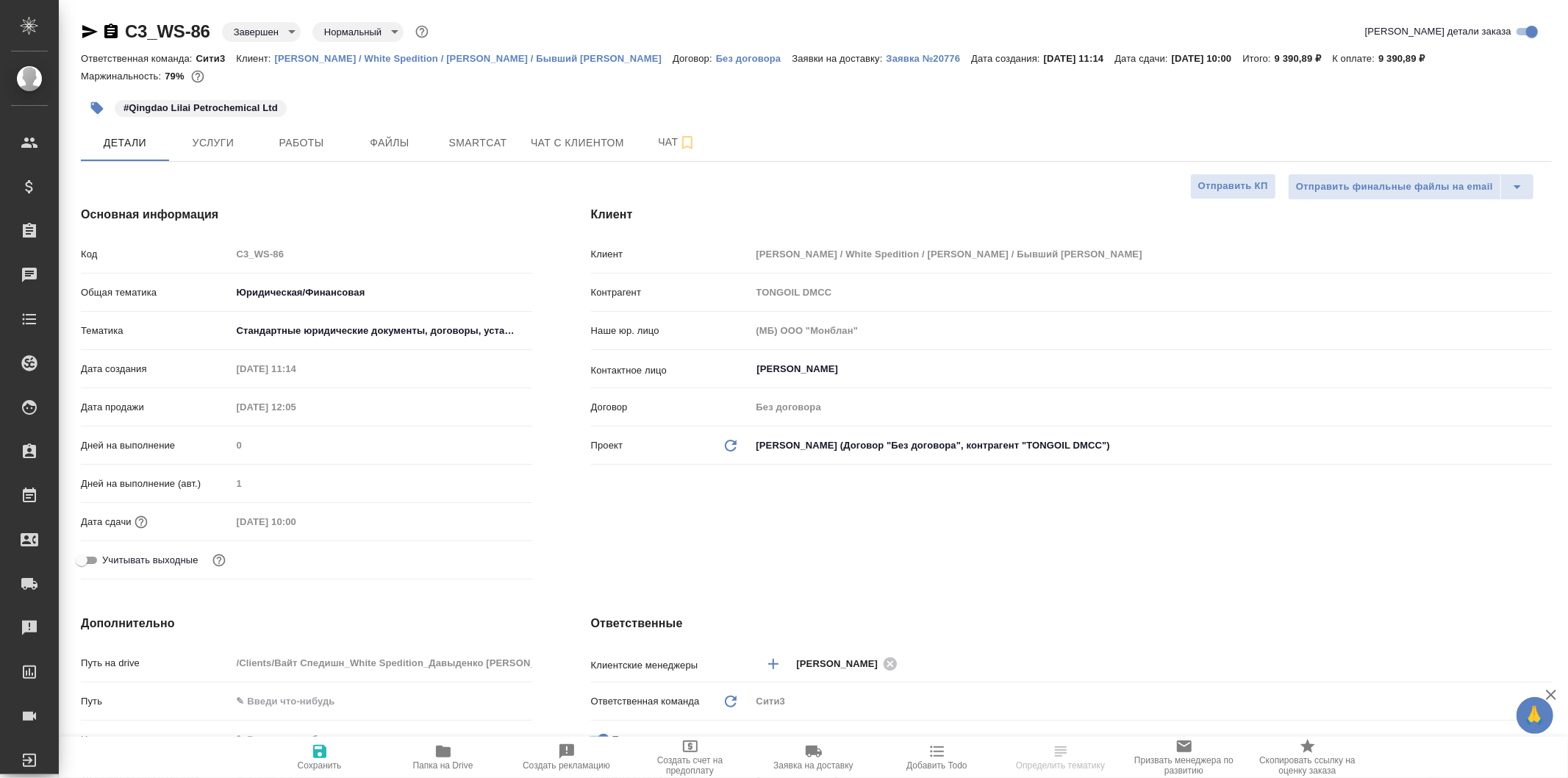
type textarea "x"
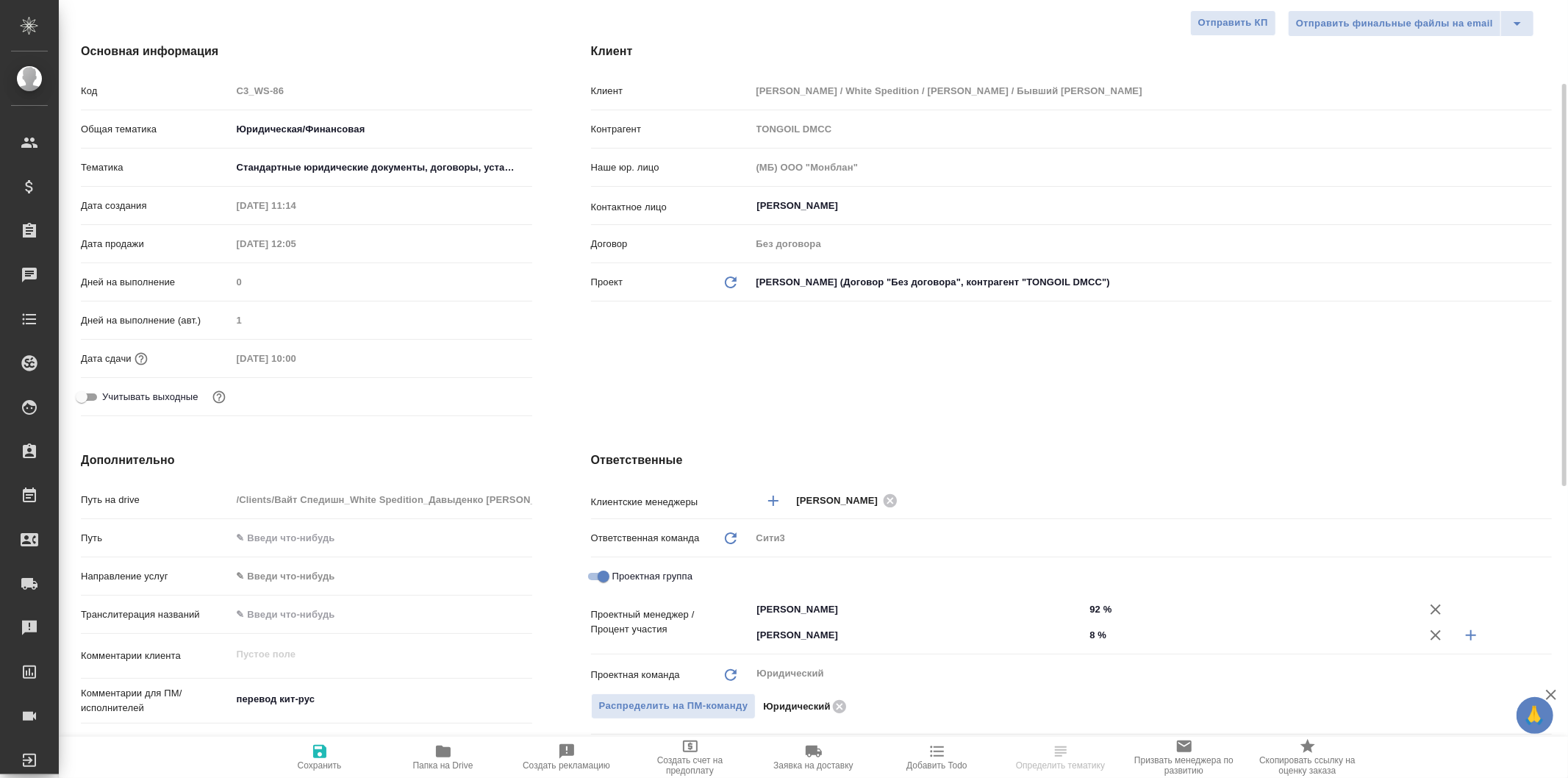
type textarea "x"
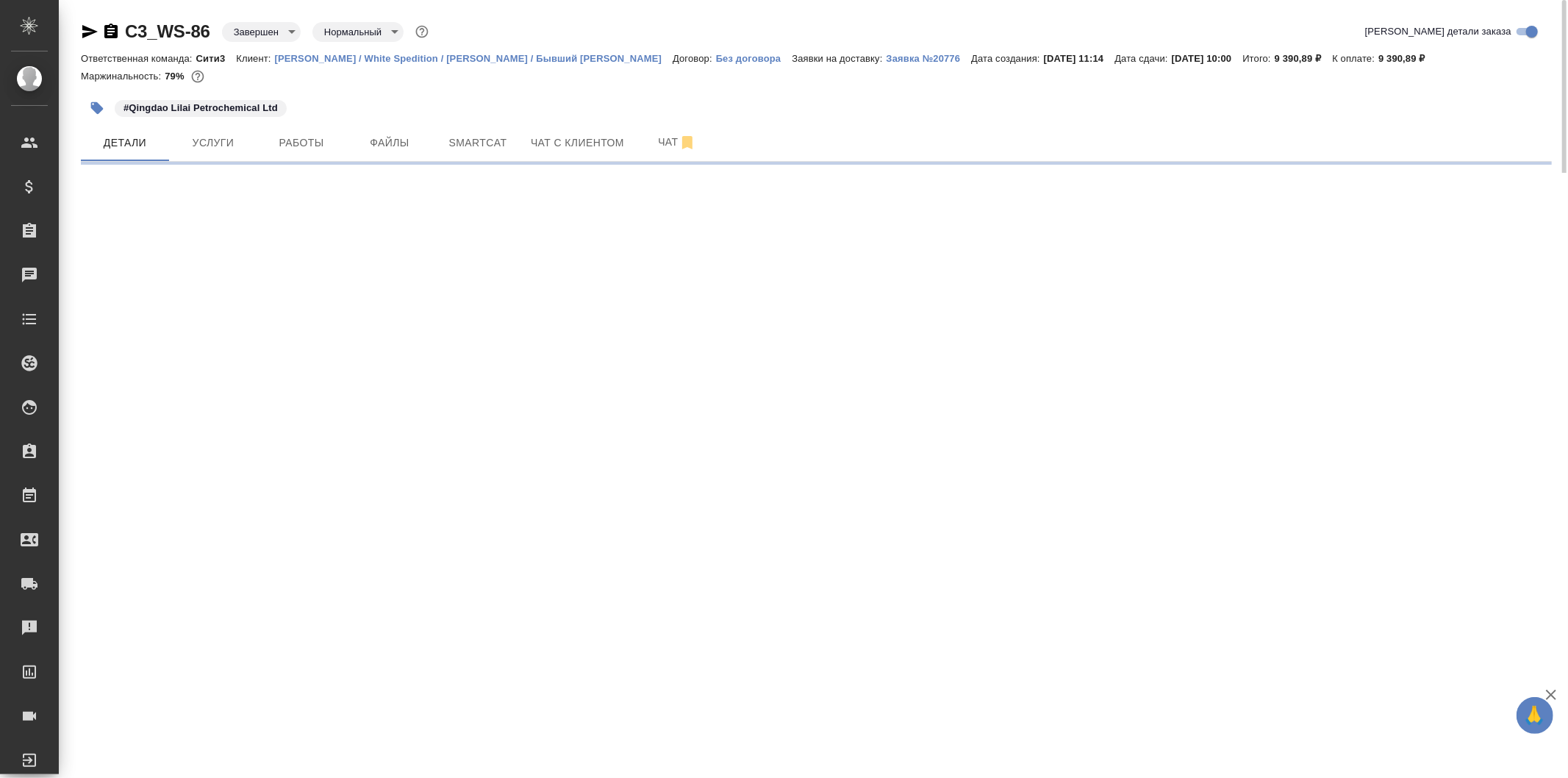
select select "RU"
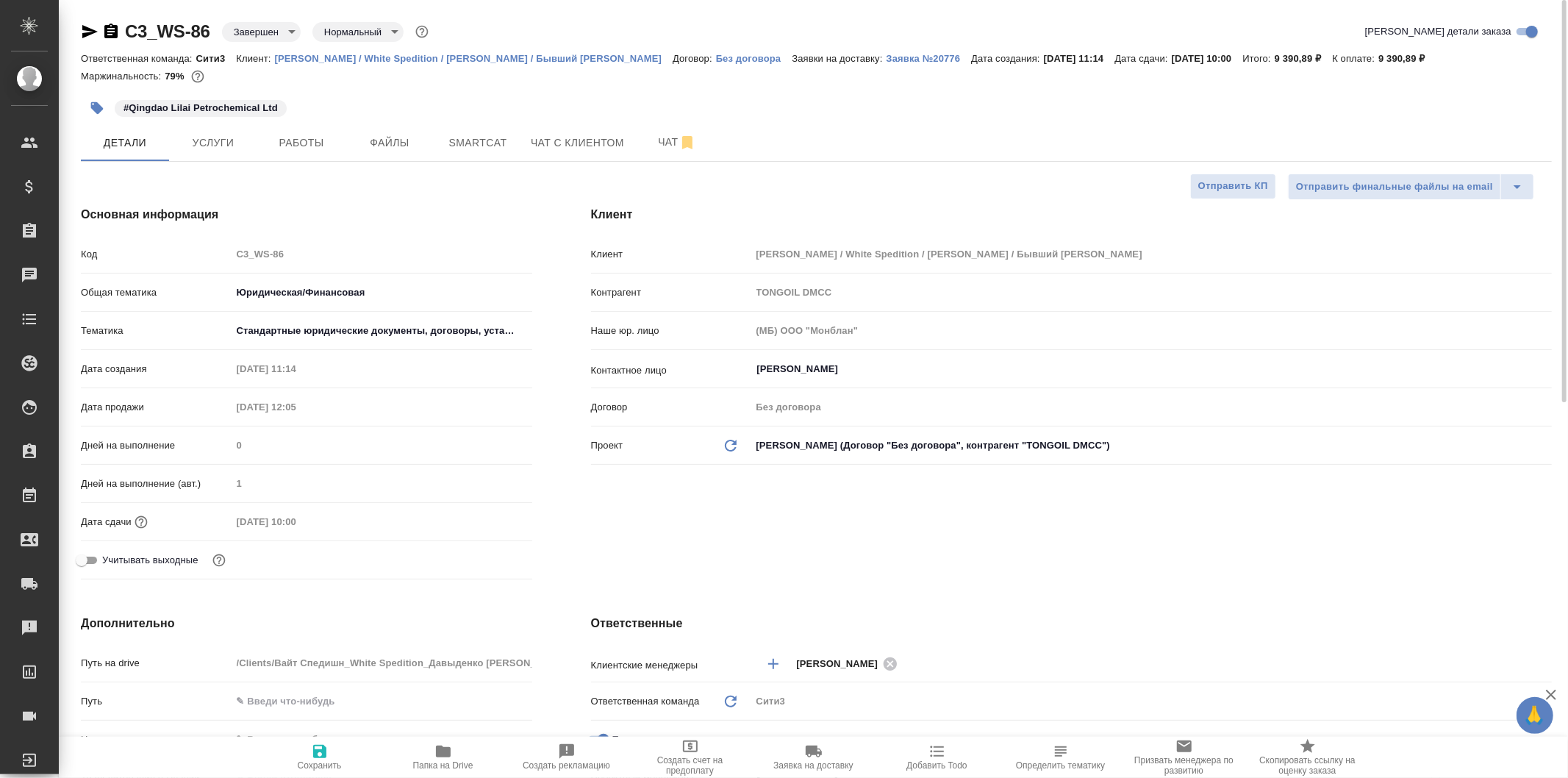
type textarea "x"
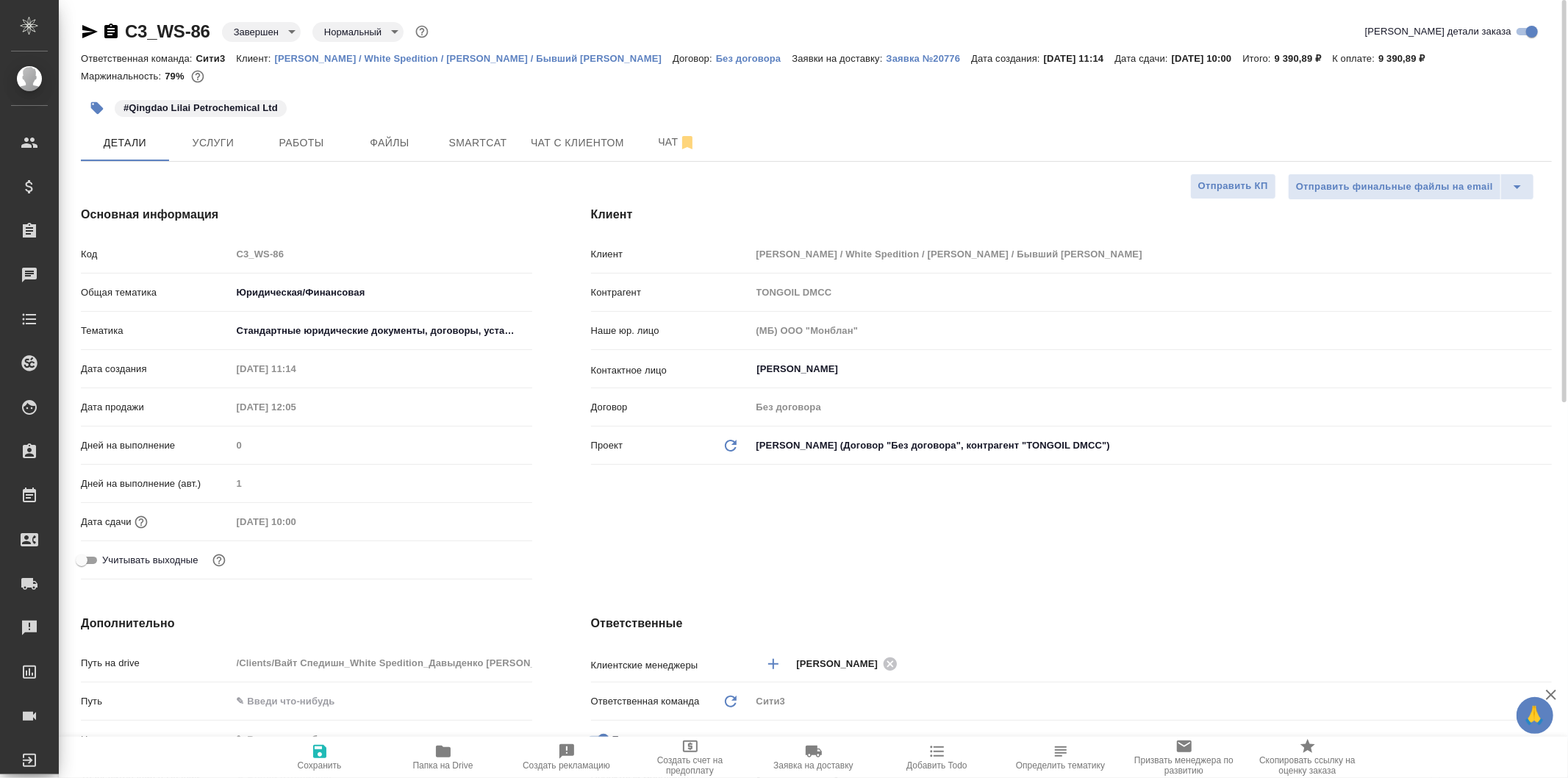
type textarea "x"
